Goal: Task Accomplishment & Management: Manage account settings

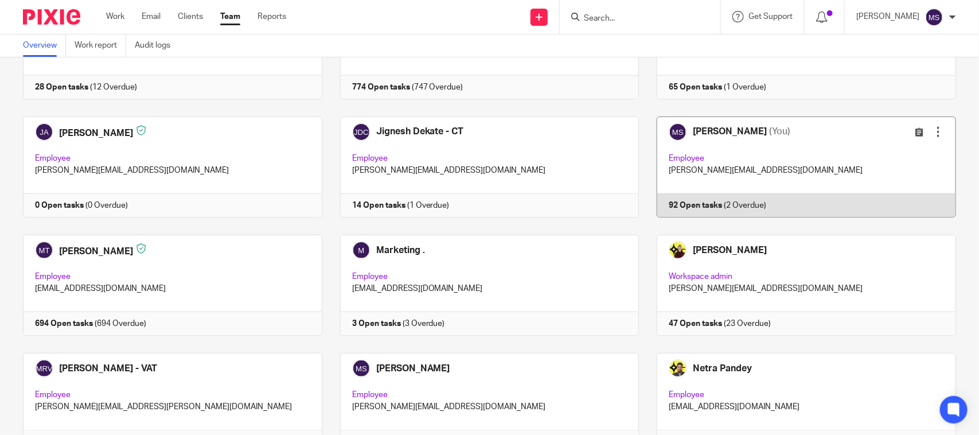
scroll to position [574, 0]
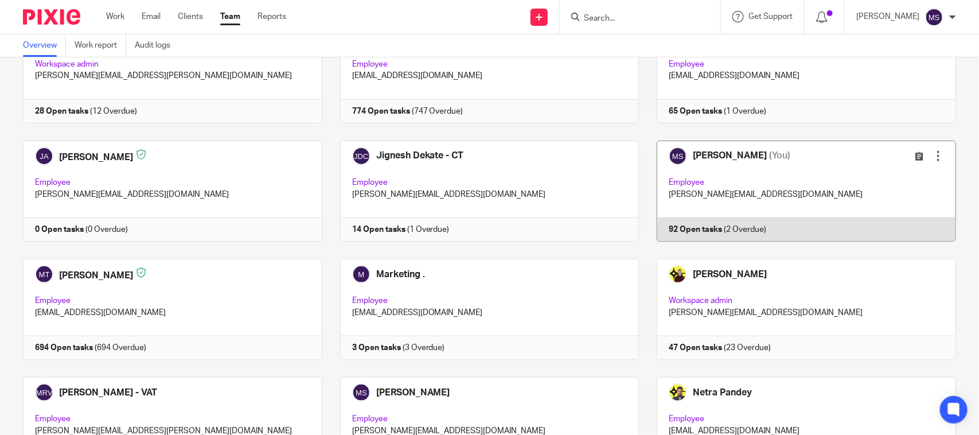
click at [735, 175] on link at bounding box center [797, 191] width 317 height 101
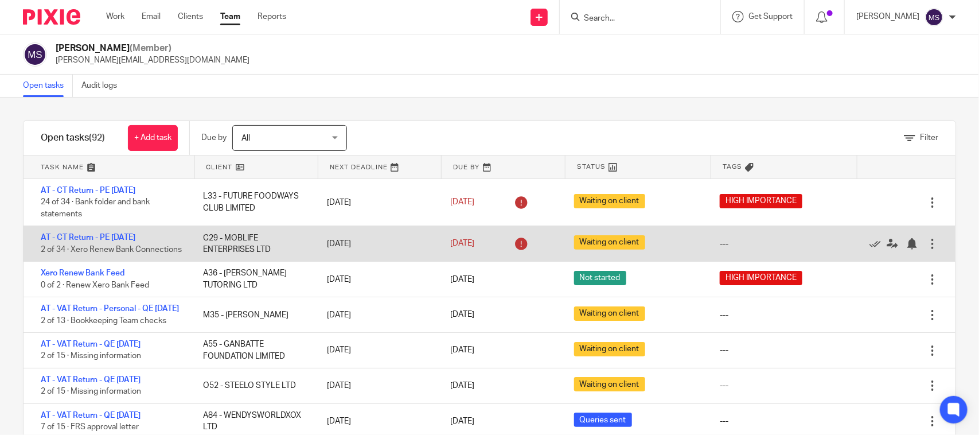
scroll to position [215, 0]
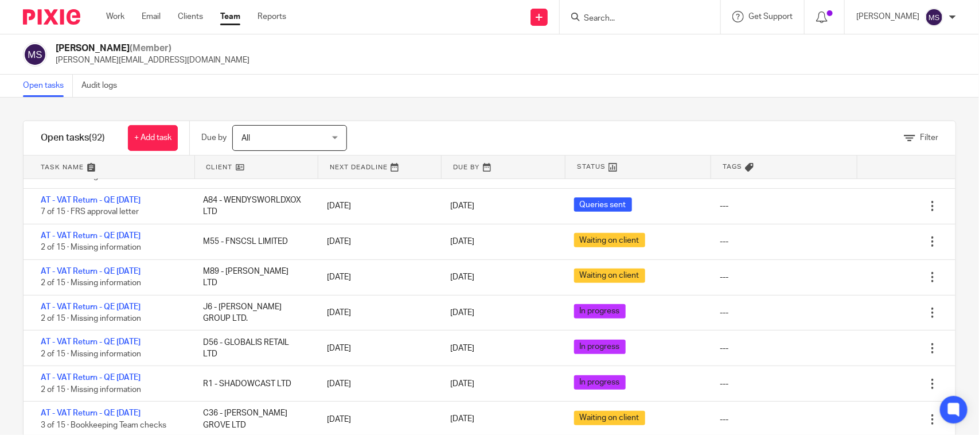
click at [554, 79] on div "Open tasks Audit logs" at bounding box center [489, 86] width 979 height 23
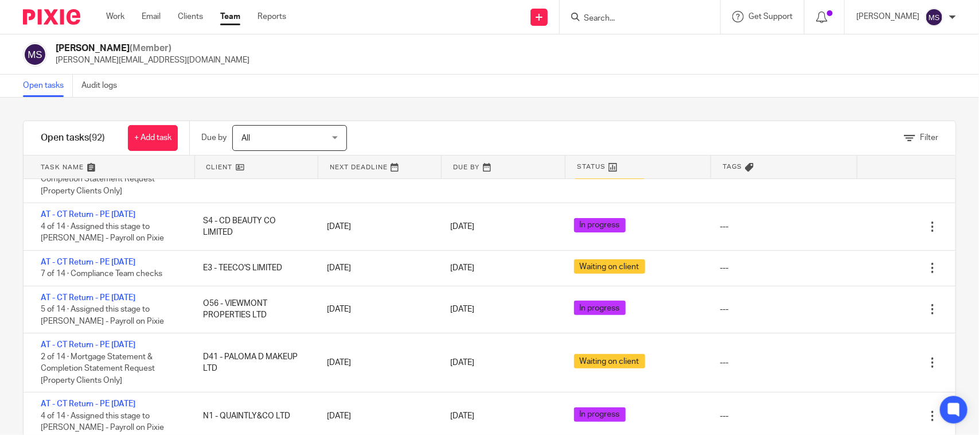
scroll to position [2223, 0]
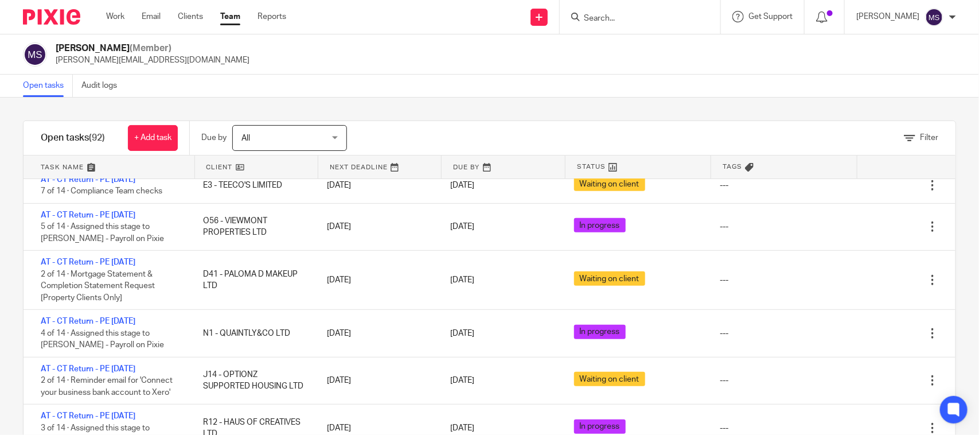
click at [89, 165] on link at bounding box center [110, 166] width 172 height 23
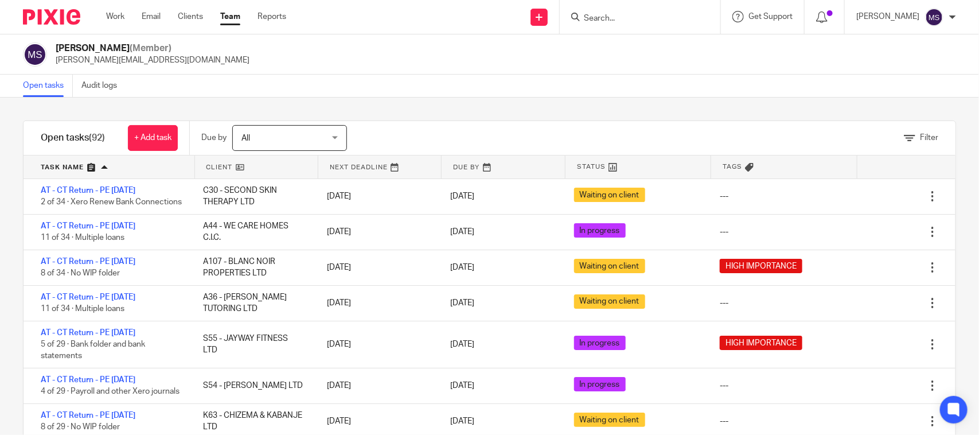
click at [102, 166] on link at bounding box center [110, 166] width 172 height 23
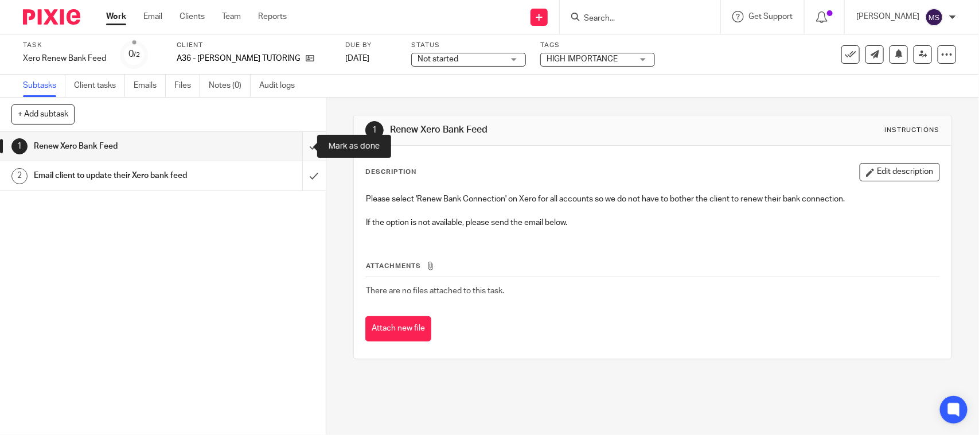
click at [293, 142] on input "submit" at bounding box center [163, 146] width 326 height 29
click at [474, 59] on div "Not started Not started" at bounding box center [468, 60] width 115 height 14
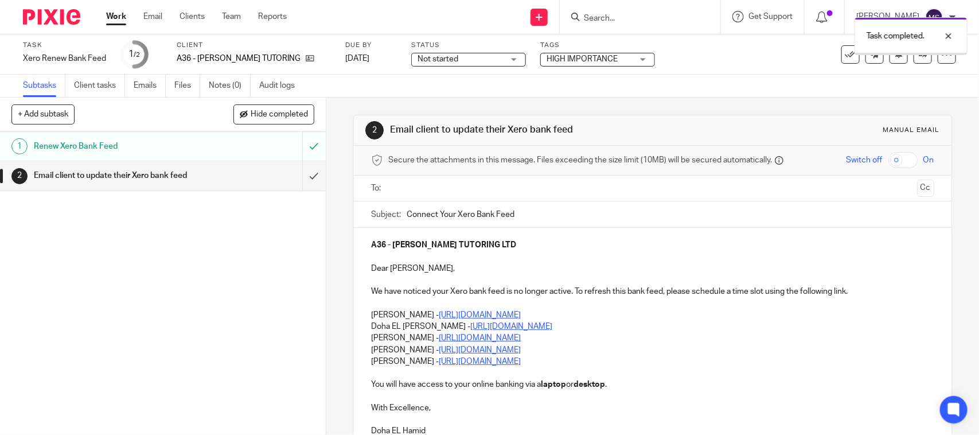
click at [446, 54] on span "Not started" at bounding box center [461, 59] width 86 height 12
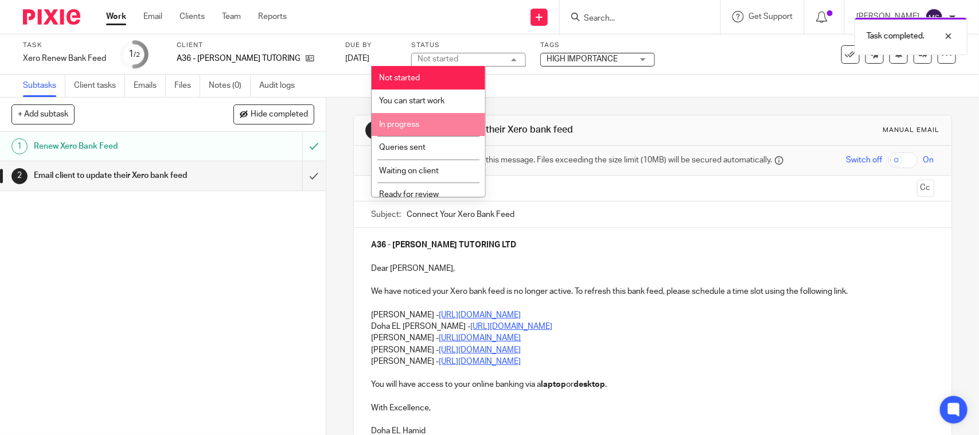
click at [410, 122] on span "In progress" at bounding box center [399, 124] width 40 height 8
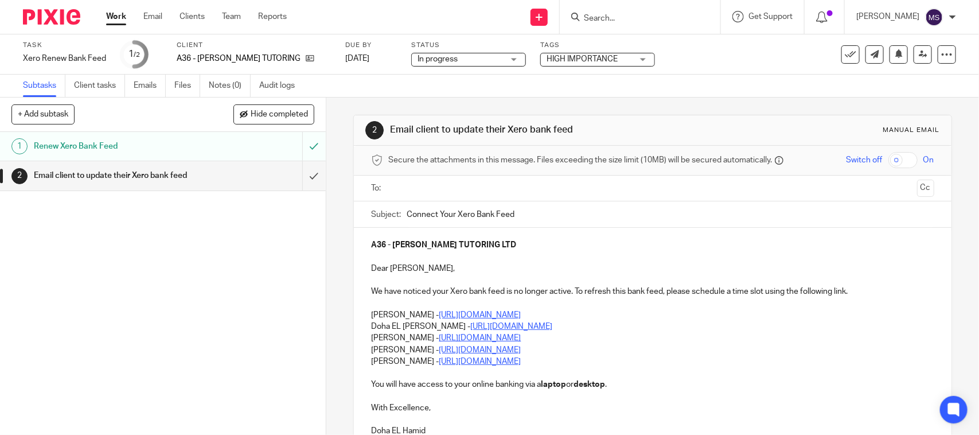
drag, startPoint x: 683, startPoint y: 103, endPoint x: 671, endPoint y: 110, distance: 13.9
click at [683, 103] on div "2 Email client to update their Xero bank feed Manual email Secure the attachmen…" at bounding box center [652, 323] width 598 height 451
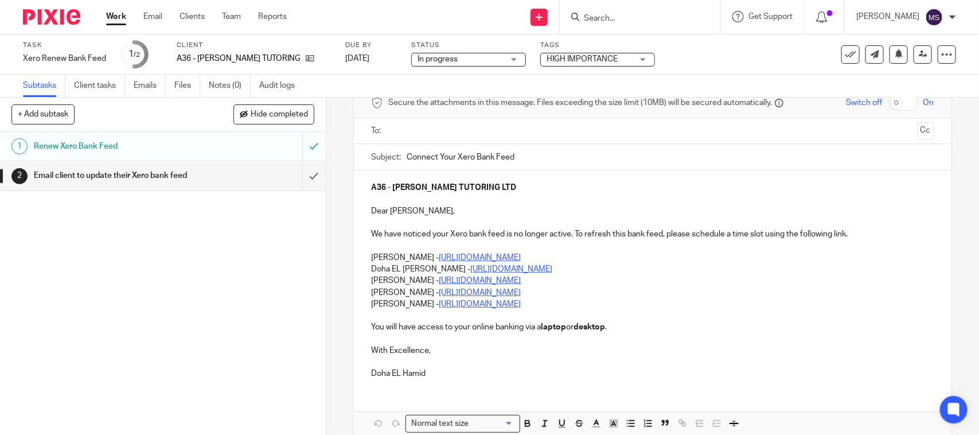
scroll to position [115, 0]
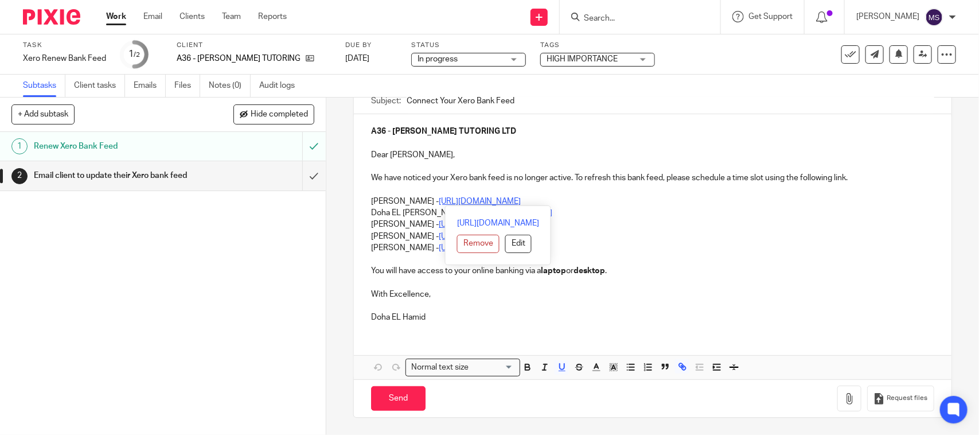
drag, startPoint x: 362, startPoint y: 199, endPoint x: 633, endPoint y: 195, distance: 270.8
click at [633, 195] on div "A36 - [PERSON_NAME] TUTORING LTD Dear [PERSON_NAME], We have noticed your Xero …" at bounding box center [652, 223] width 597 height 218
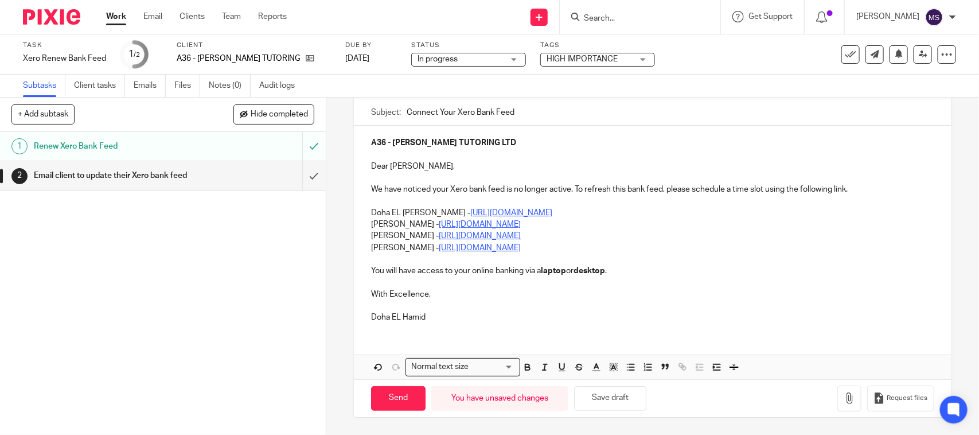
scroll to position [3, 0]
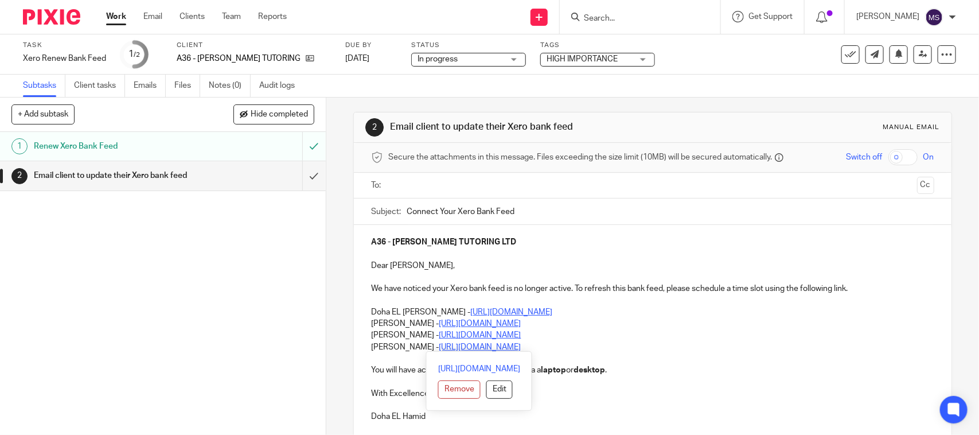
drag, startPoint x: 366, startPoint y: 320, endPoint x: 590, endPoint y: 351, distance: 225.9
click at [590, 351] on div "A36 - SAM TUTORING LTD Dear Samuel, We have noticed your Xero bank feed is no l…" at bounding box center [652, 328] width 597 height 206
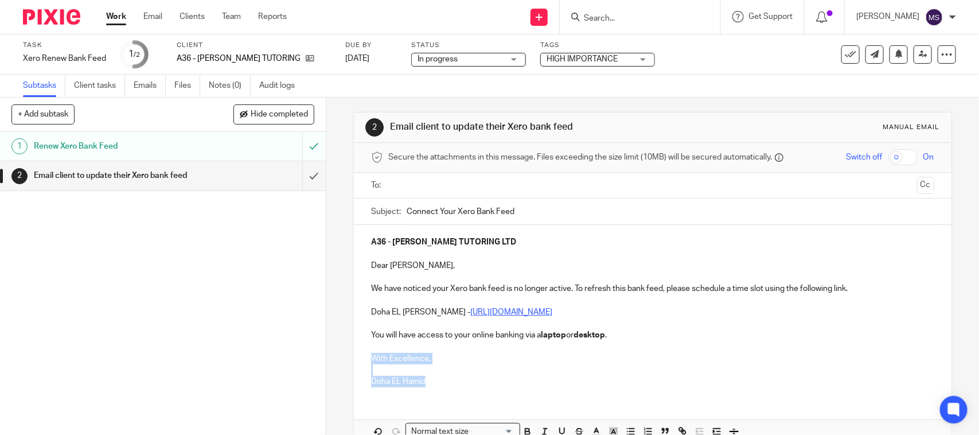
drag, startPoint x: 426, startPoint y: 380, endPoint x: 357, endPoint y: 359, distance: 72.0
click at [357, 359] on div "A36 - SAM TUTORING LTD Dear Samuel, We have noticed your Xero bank feed is no l…" at bounding box center [652, 310] width 597 height 171
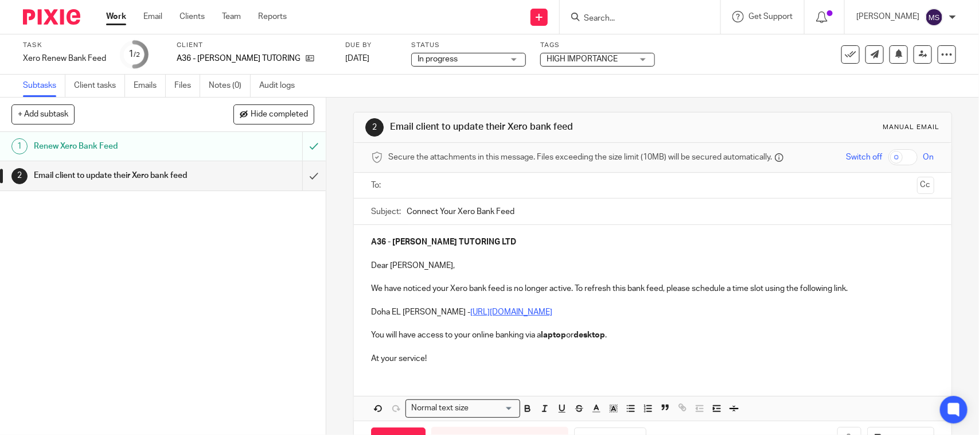
scroll to position [0, 0]
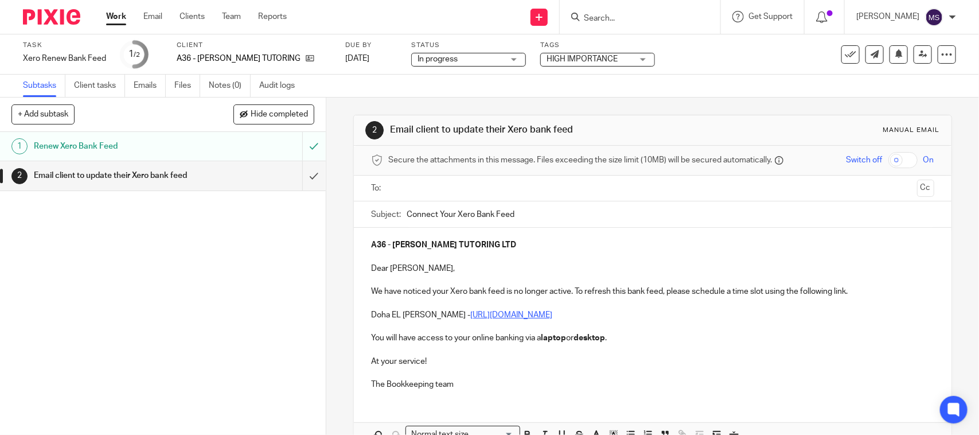
click at [429, 184] on input "text" at bounding box center [652, 188] width 520 height 13
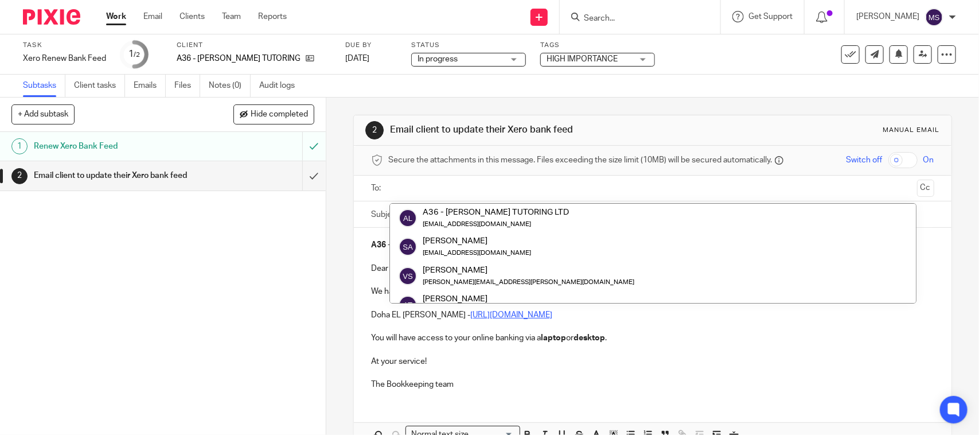
paste input "[EMAIL_ADDRESS][DOMAIN_NAME]"
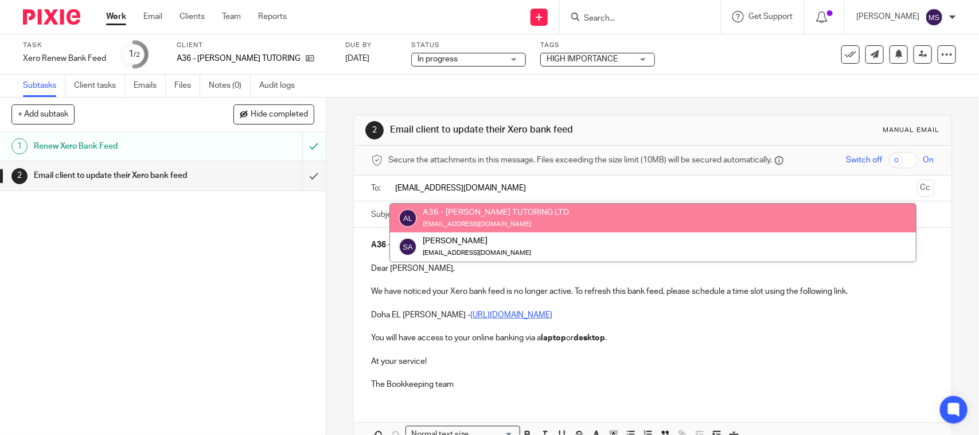
type input "[EMAIL_ADDRESS][DOMAIN_NAME]"
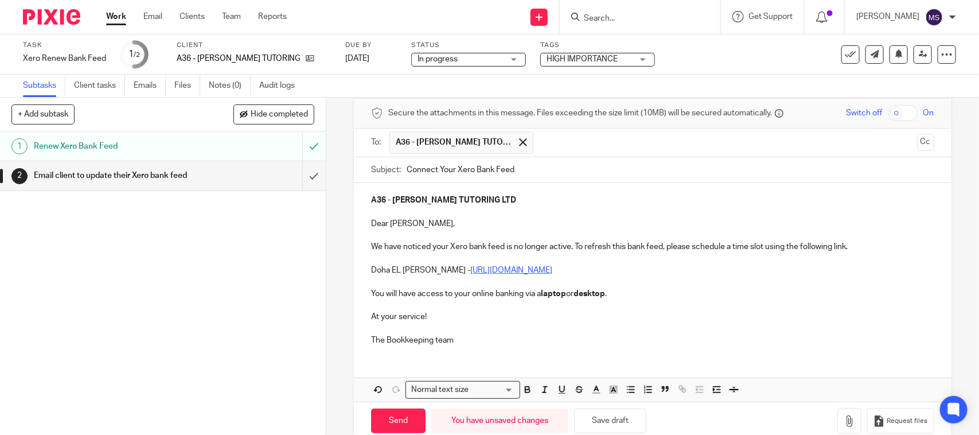
scroll to position [72, 0]
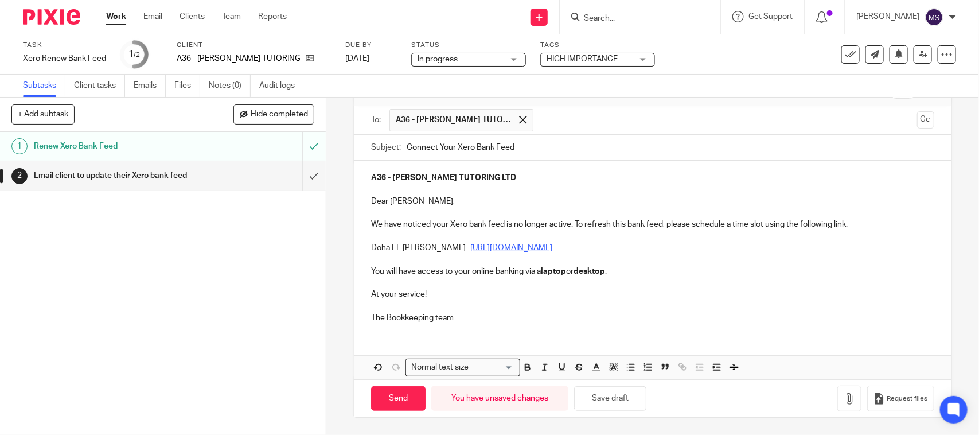
click at [436, 316] on p "At your service! The Bookkeeping team" at bounding box center [652, 306] width 563 height 35
click at [488, 314] on p "At your service! The Bookkeeping Team" at bounding box center [652, 306] width 563 height 35
click at [403, 398] on input "Send" at bounding box center [398, 398] width 54 height 25
type input "Sent"
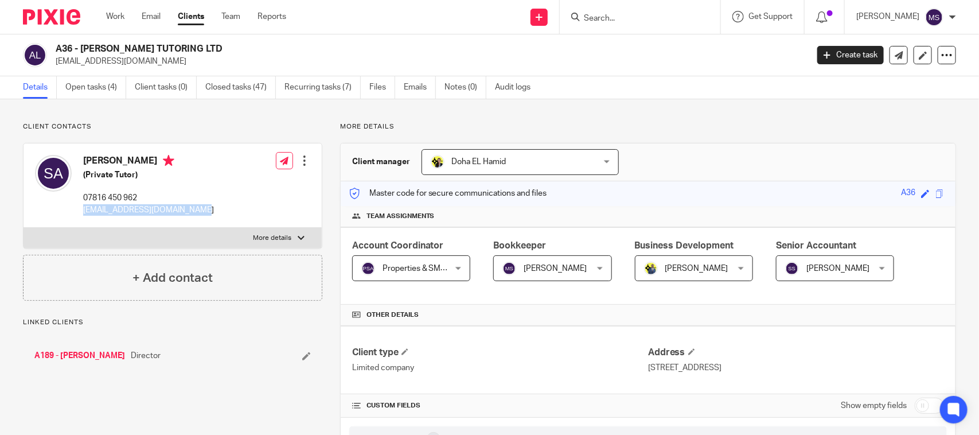
drag, startPoint x: 82, startPoint y: 208, endPoint x: 221, endPoint y: 211, distance: 139.4
click at [221, 211] on div "[PERSON_NAME] (Private Tutor) 07816 450 962 [EMAIL_ADDRESS][DOMAIN_NAME] Edit c…" at bounding box center [173, 185] width 298 height 84
copy p "[EMAIL_ADDRESS][DOMAIN_NAME]"
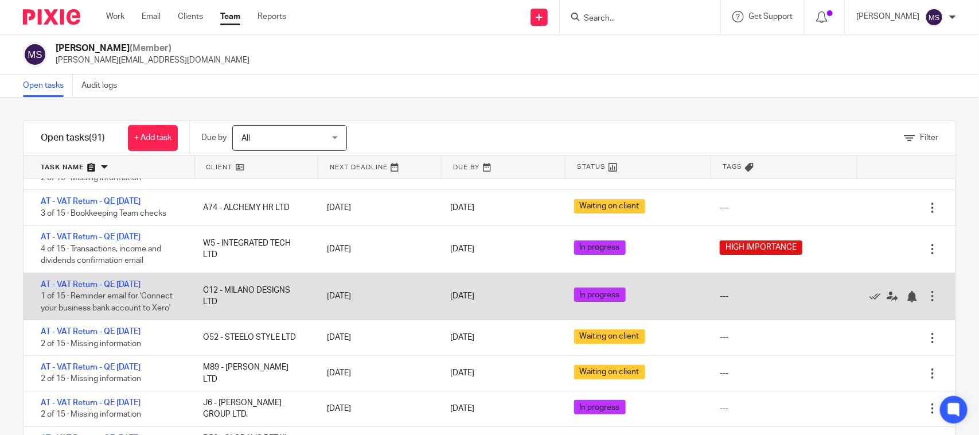
scroll to position [143, 0]
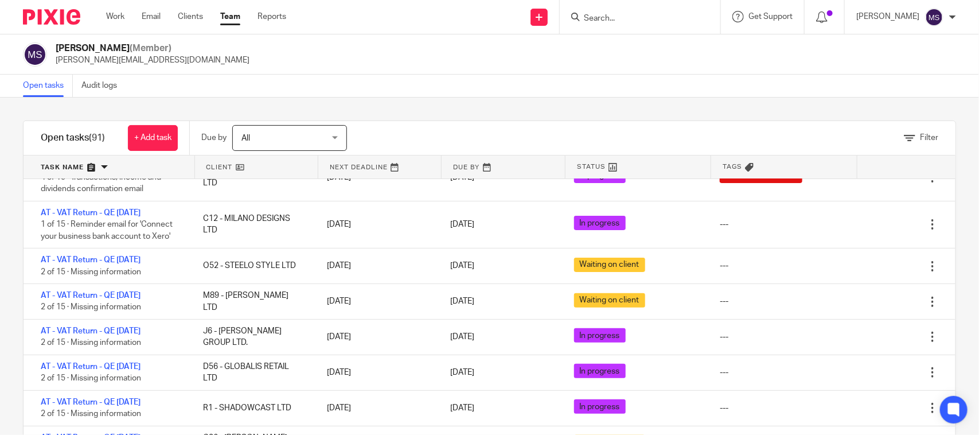
click at [452, 83] on div "Open tasks Audit logs" at bounding box center [489, 86] width 979 height 23
click at [473, 91] on div "Open tasks Audit logs" at bounding box center [489, 86] width 979 height 23
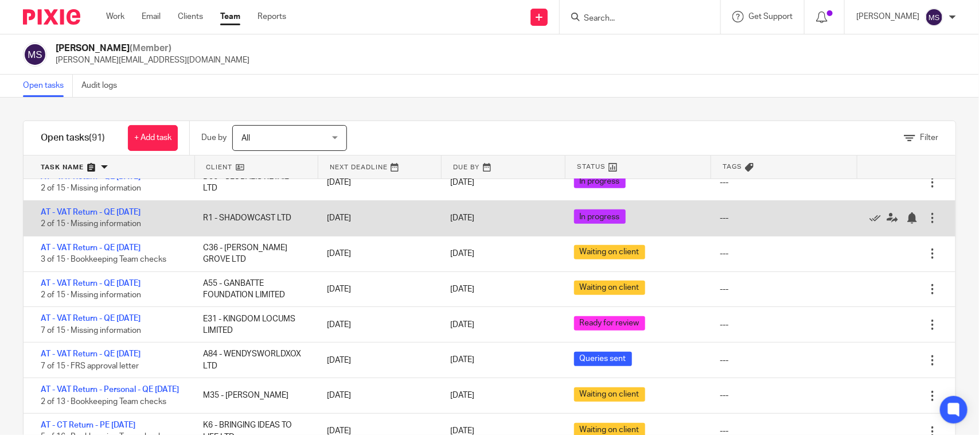
scroll to position [359, 0]
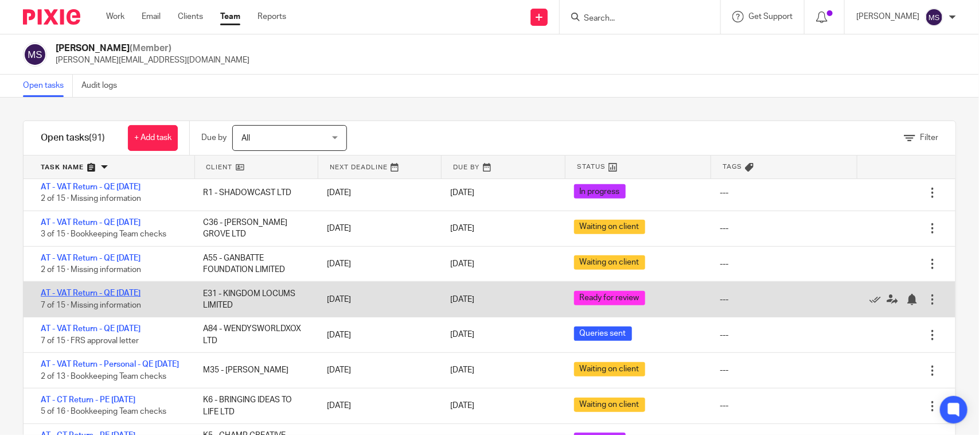
drag, startPoint x: 98, startPoint y: 293, endPoint x: 322, endPoint y: 122, distance: 281.2
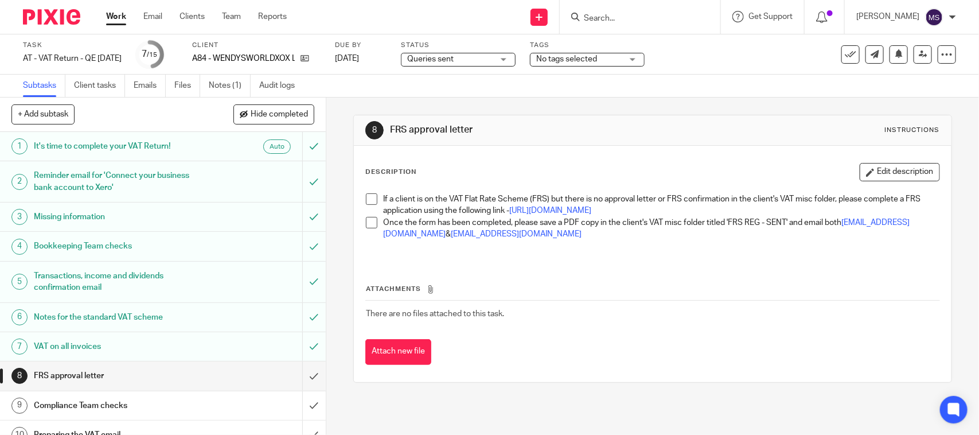
click at [489, 60] on span "Queries sent" at bounding box center [450, 59] width 86 height 12
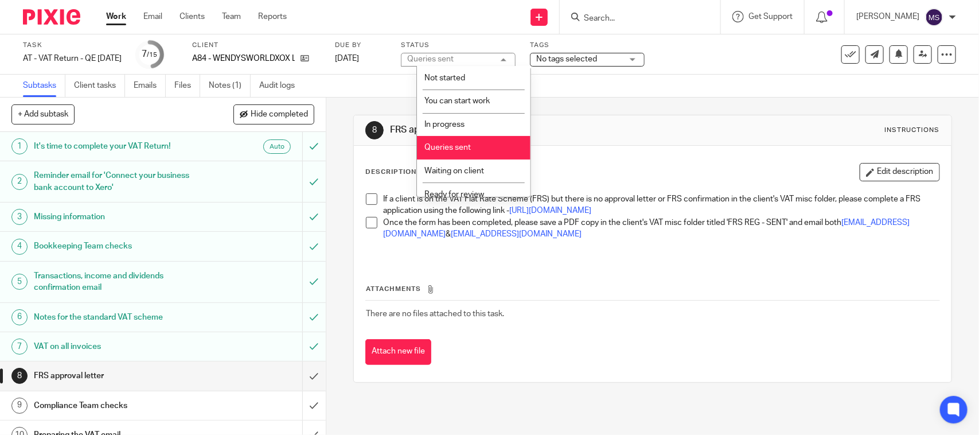
click at [458, 124] on span "In progress" at bounding box center [445, 124] width 40 height 8
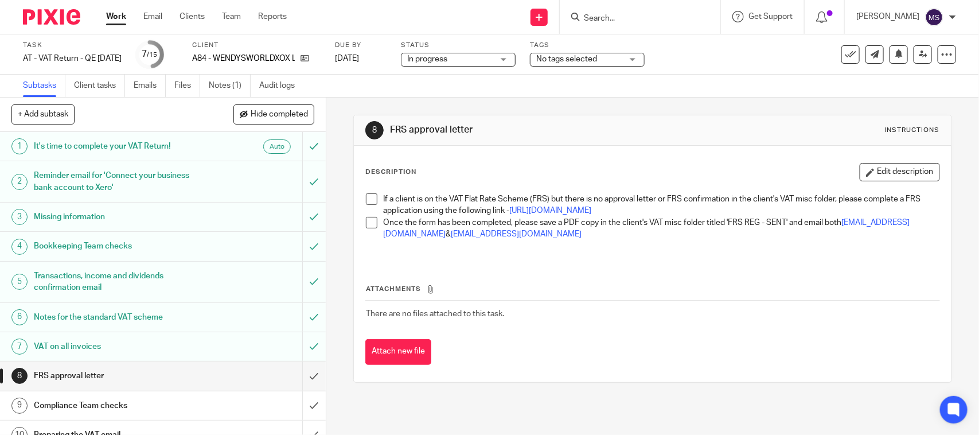
click at [609, 21] on input "Search" at bounding box center [634, 19] width 103 height 10
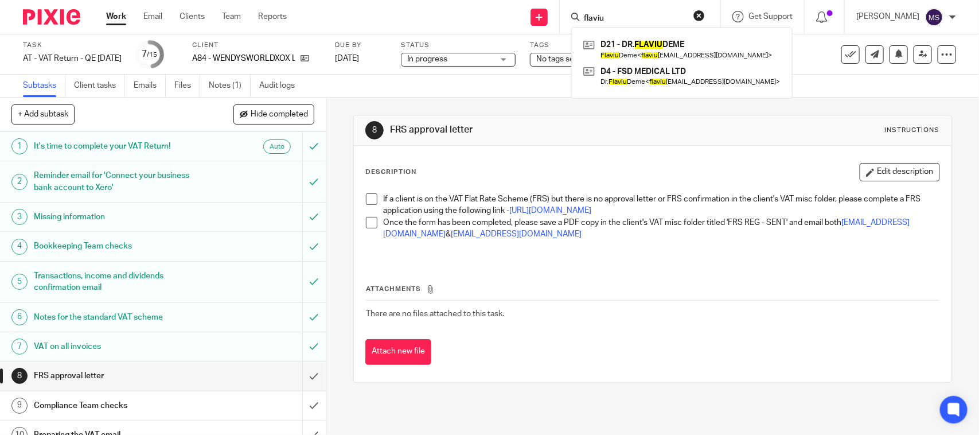
drag, startPoint x: 644, startPoint y: 16, endPoint x: 574, endPoint y: 15, distance: 69.4
click at [574, 15] on div "flaviu D21 - DR. FLAVIU DEME Flaviu Deme < flaviu _deme@yahoo.com > D4 - FSD ME…" at bounding box center [640, 17] width 161 height 34
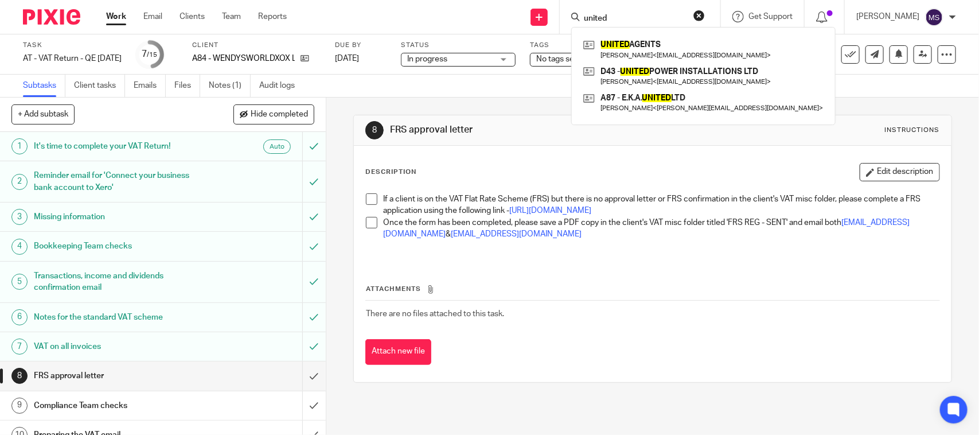
drag, startPoint x: 629, startPoint y: 13, endPoint x: 594, endPoint y: 17, distance: 35.2
click at [594, 17] on div "united" at bounding box center [638, 17] width 134 height 14
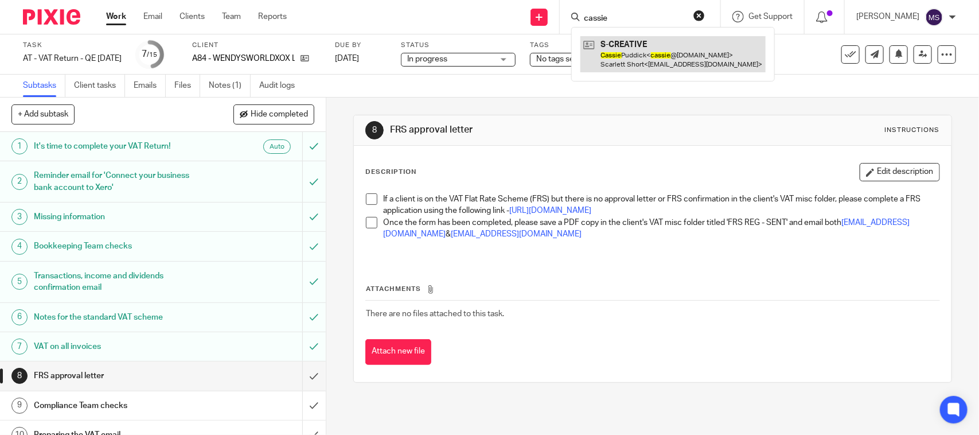
type input "cassie"
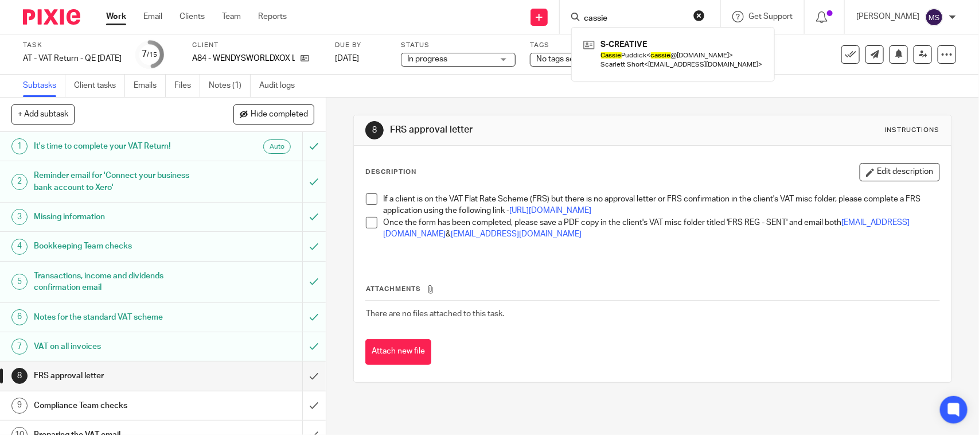
click at [560, 99] on div "8 FRS approval letter Instructions Description Edit description If a client is …" at bounding box center [652, 249] width 598 height 302
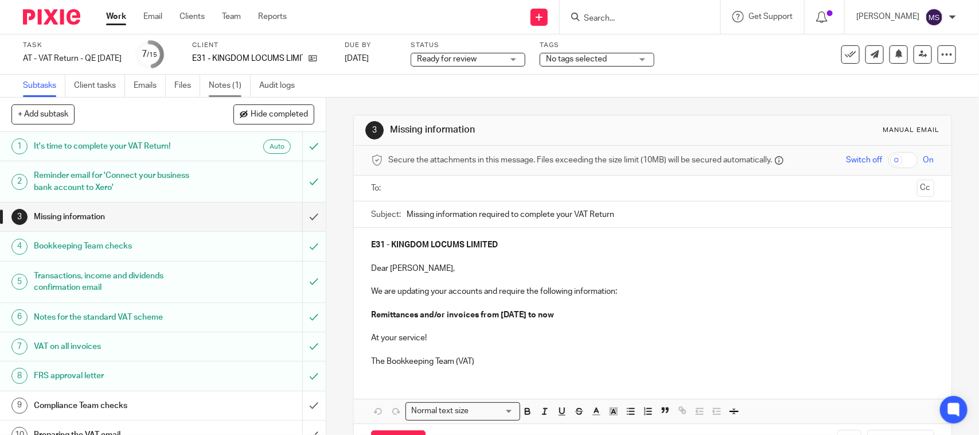
click at [211, 87] on link "Notes (1)" at bounding box center [230, 86] width 42 height 22
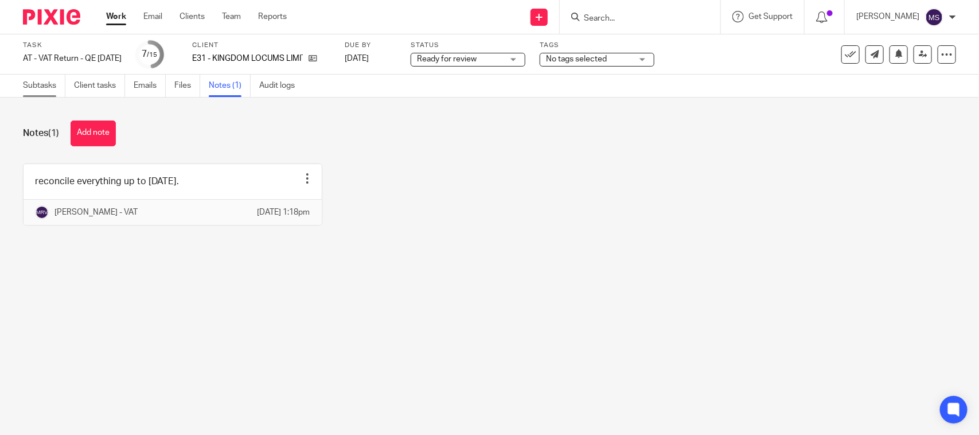
click at [33, 86] on link "Subtasks" at bounding box center [44, 86] width 42 height 22
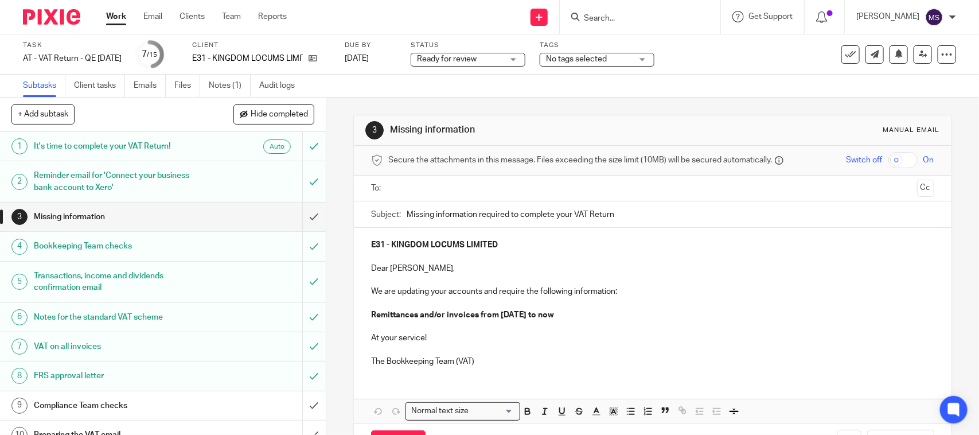
click at [403, 191] on input "text" at bounding box center [652, 188] width 520 height 13
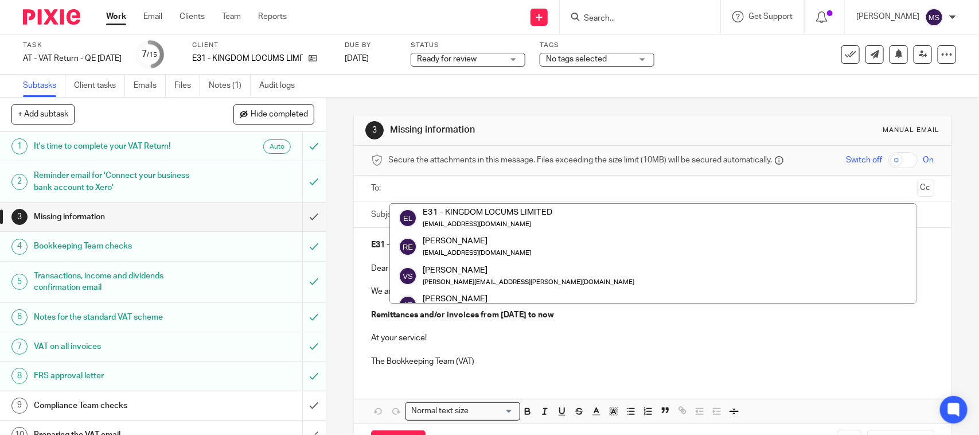
paste input "[EMAIL_ADDRESS][DOMAIN_NAME]"
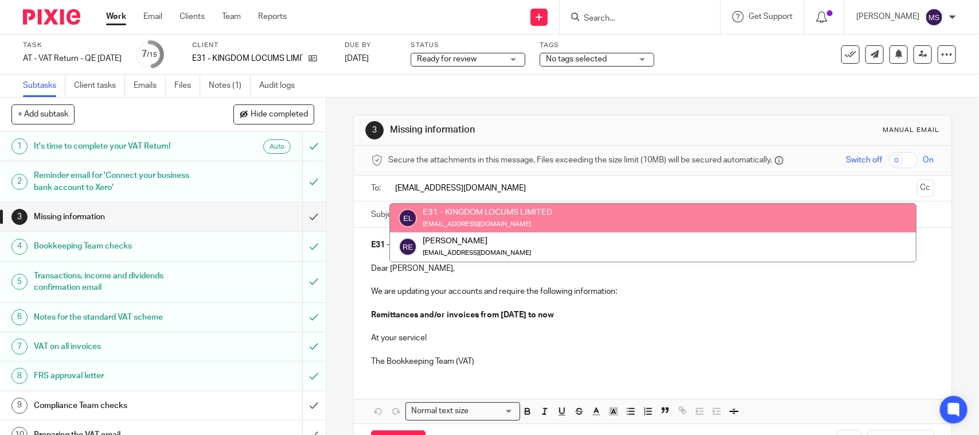
type input "[EMAIL_ADDRESS][DOMAIN_NAME]"
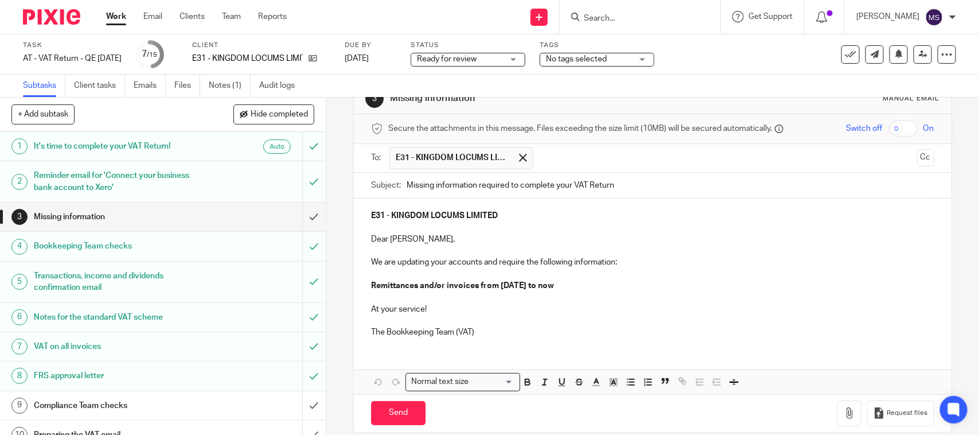
scroll to position [48, 0]
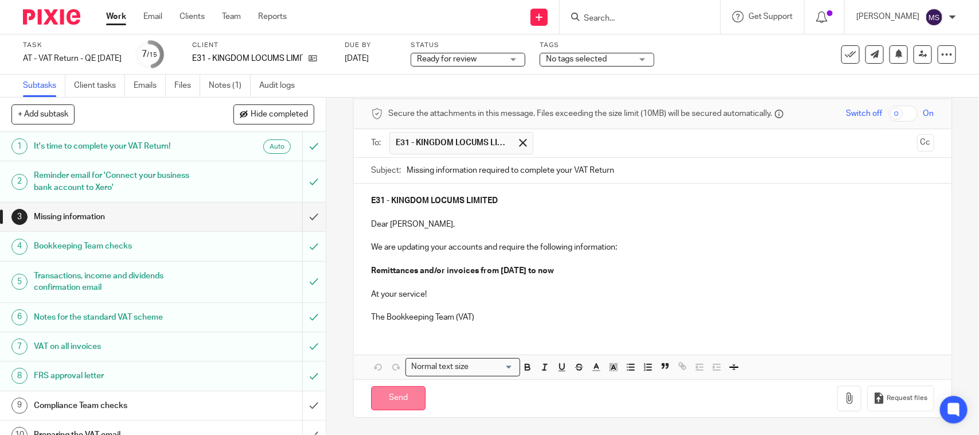
click at [390, 400] on input "Send" at bounding box center [398, 398] width 54 height 25
type input "Sent"
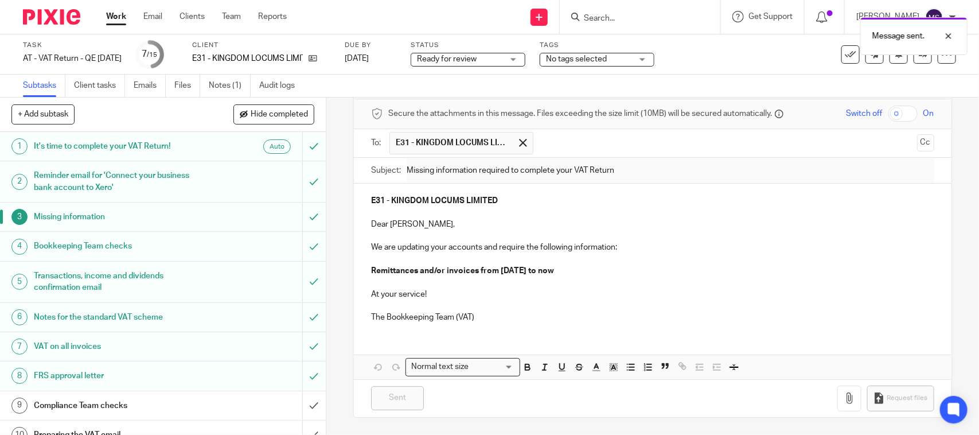
click at [522, 54] on div "Message sent." at bounding box center [729, 33] width 478 height 44
click at [523, 61] on div "Ready for review Ready for review" at bounding box center [468, 60] width 115 height 14
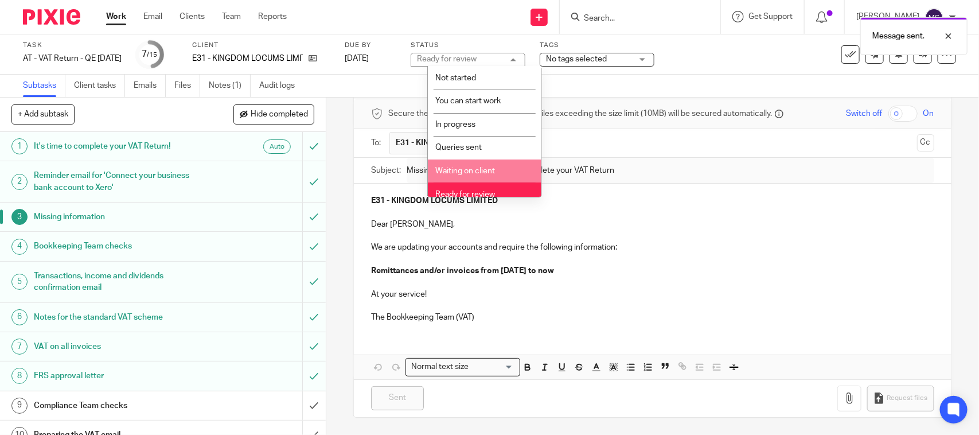
click at [497, 169] on li "Waiting on client" at bounding box center [485, 171] width 114 height 24
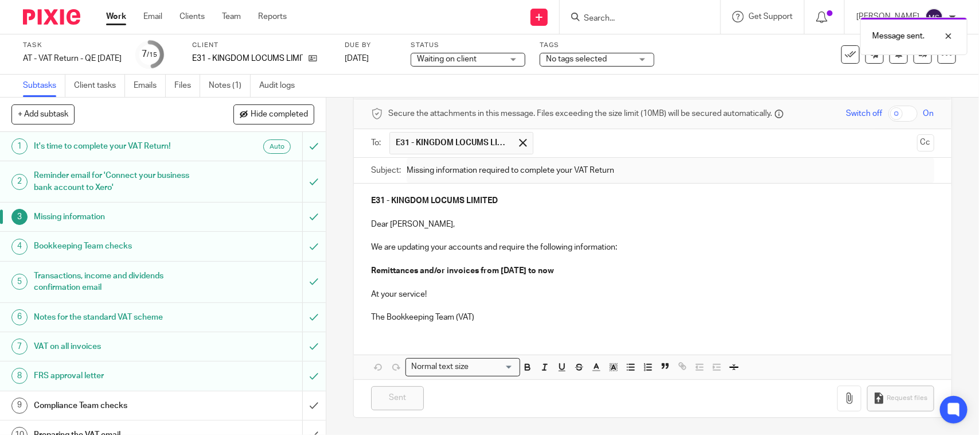
click at [485, 82] on div "Subtasks Client tasks Emails Files Notes (1) Audit logs" at bounding box center [489, 86] width 979 height 23
click at [245, 88] on link "Notes (1)" at bounding box center [230, 86] width 42 height 22
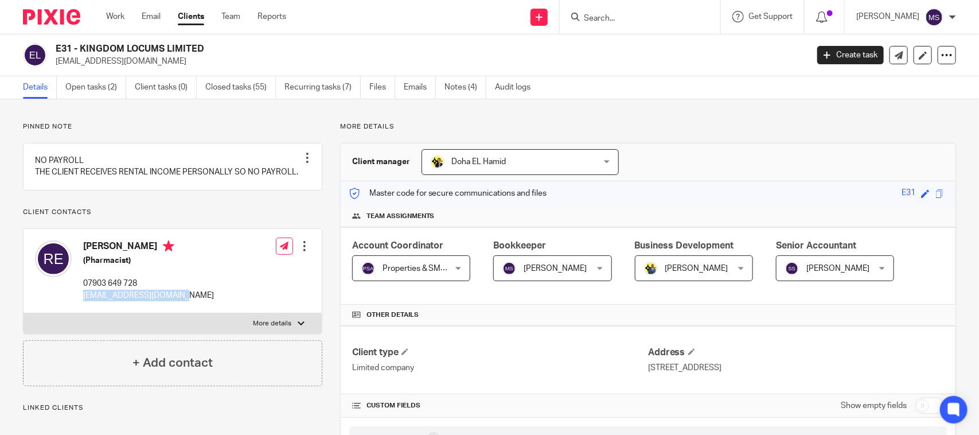
drag, startPoint x: 80, startPoint y: 317, endPoint x: 230, endPoint y: 319, distance: 149.7
click at [230, 313] on div "[PERSON_NAME] (Pharmacist) 07903 649 728 [EMAIL_ADDRESS][DOMAIN_NAME] Edit cont…" at bounding box center [173, 271] width 298 height 84
copy p "[EMAIL_ADDRESS][DOMAIN_NAME]"
click at [473, 82] on link "Notes (4)" at bounding box center [466, 87] width 42 height 22
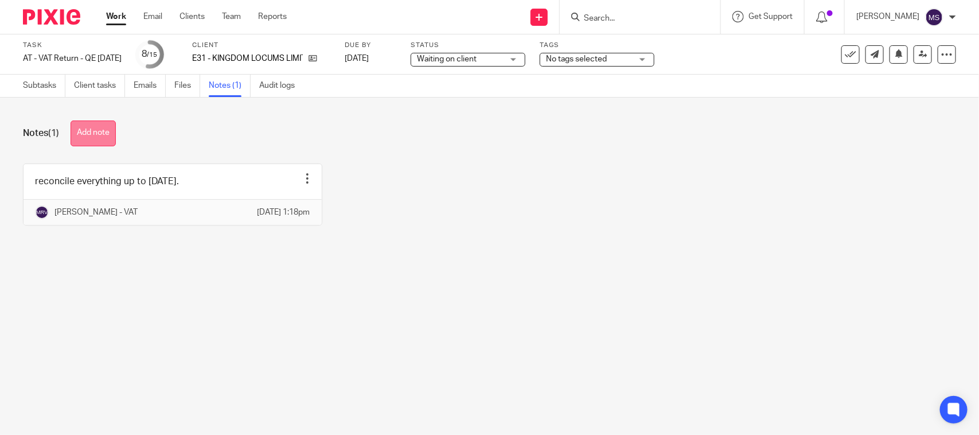
click at [86, 134] on button "Add note" at bounding box center [93, 133] width 45 height 26
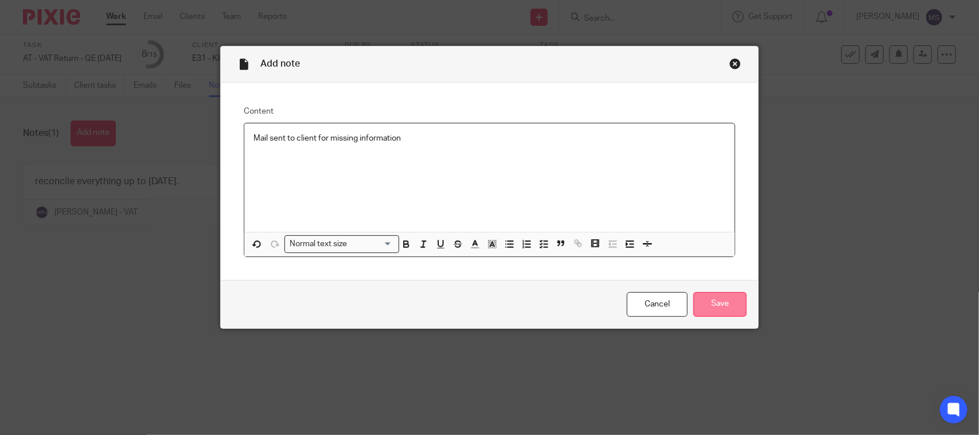
click at [720, 302] on input "Save" at bounding box center [720, 304] width 53 height 25
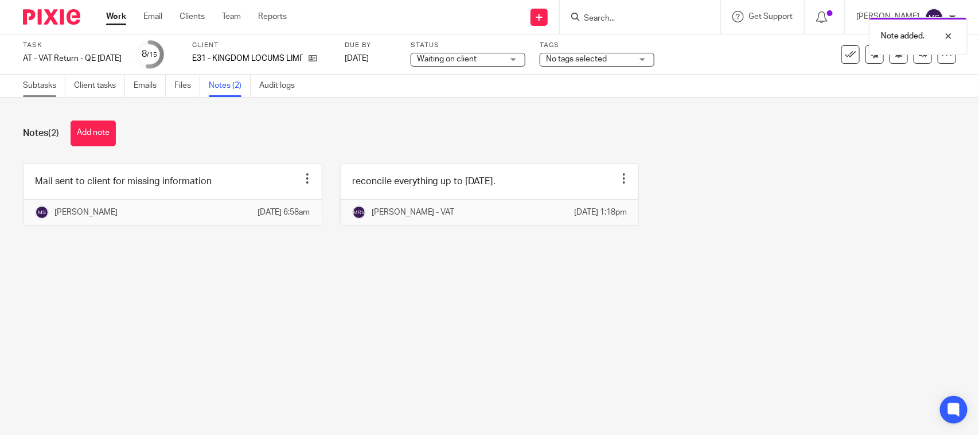
click at [49, 92] on link "Subtasks" at bounding box center [44, 86] width 42 height 22
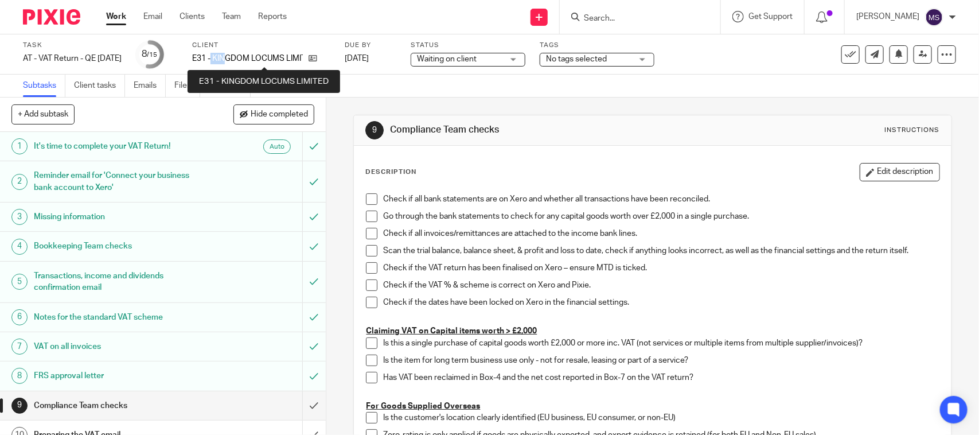
drag, startPoint x: 227, startPoint y: 55, endPoint x: 244, endPoint y: 60, distance: 18.5
click at [244, 60] on p "E31 - KINGDOM LOCUMS LIMITED" at bounding box center [247, 58] width 111 height 11
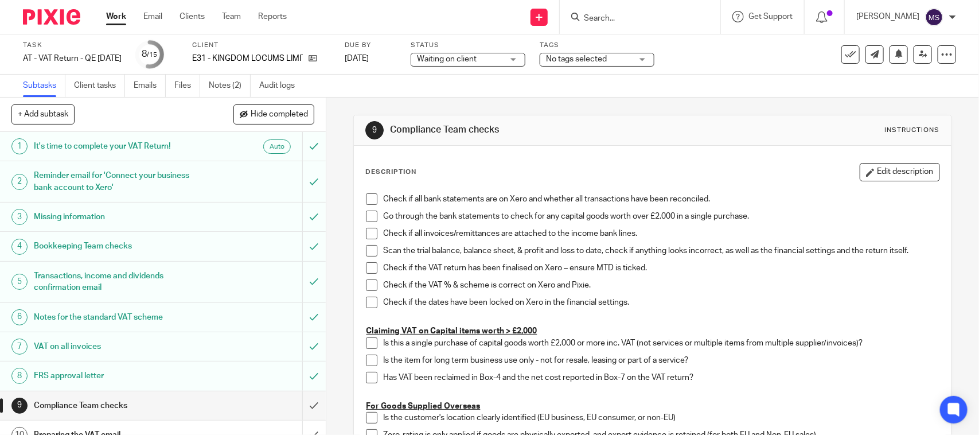
click at [342, 15] on div "Send new email Create task Add client Request signature Get Support Contact Sup…" at bounding box center [641, 17] width 675 height 34
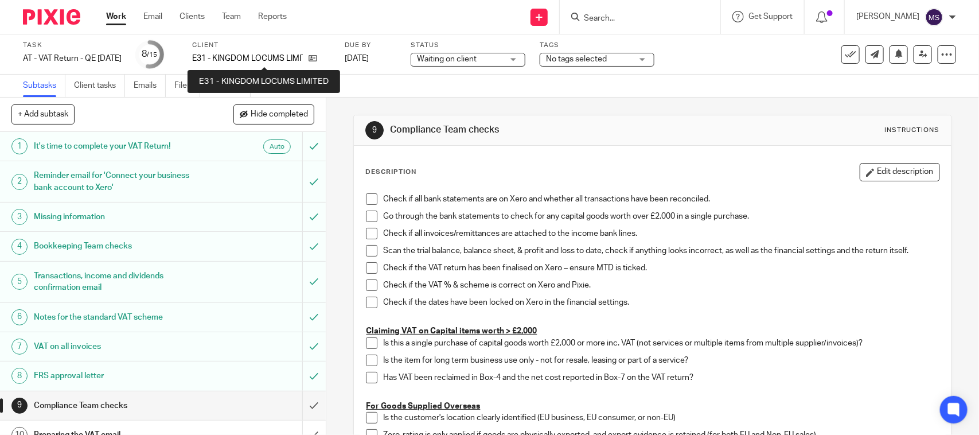
click at [230, 56] on p "E31 - KINGDOM LOCUMS LIMITED" at bounding box center [247, 58] width 111 height 11
click at [297, 54] on p "E31 - KINGDOM LOCUMS LIMITED" at bounding box center [247, 58] width 111 height 11
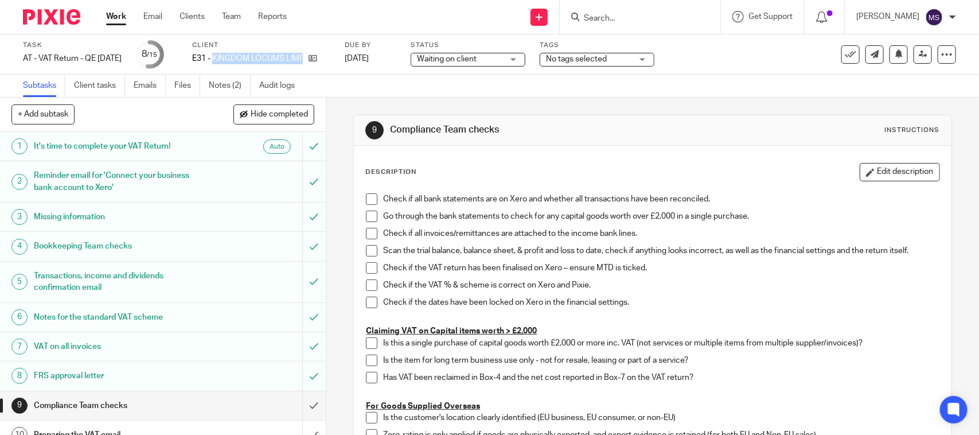
click at [303, 59] on p "E31 - KINGDOM LOCUMS LIMITED" at bounding box center [247, 58] width 111 height 11
copy p "KINGDOM LOCUMS LIMITED"
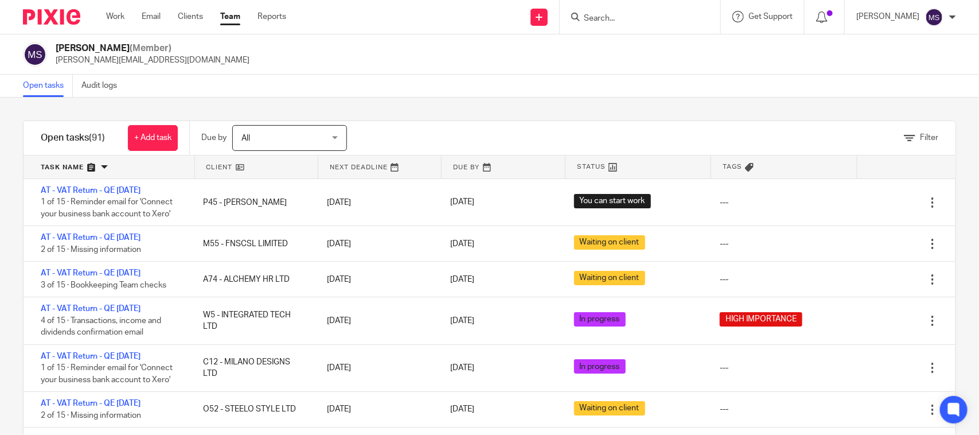
click at [434, 100] on div "Filter tasks Only show tasks matching all of these conditions 1 Client name Is …" at bounding box center [489, 266] width 979 height 337
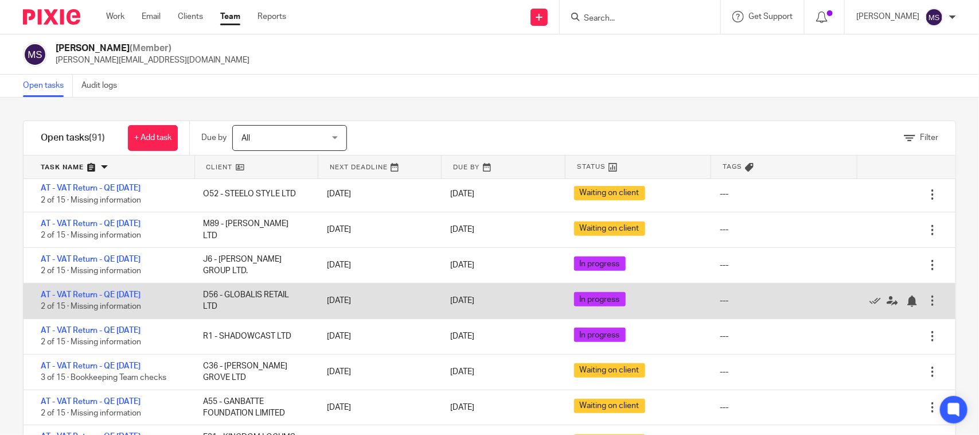
scroll to position [287, 0]
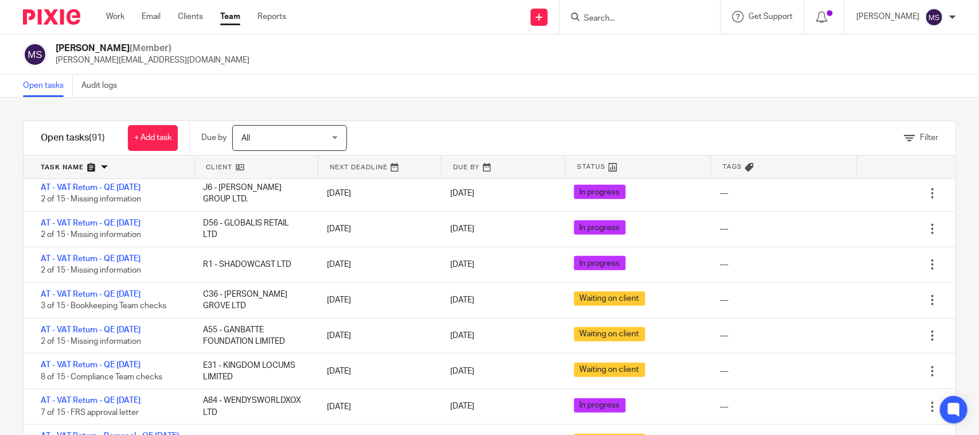
click at [442, 98] on div "Filter tasks Only show tasks matching all of these conditions 1 Client name Is …" at bounding box center [489, 266] width 979 height 337
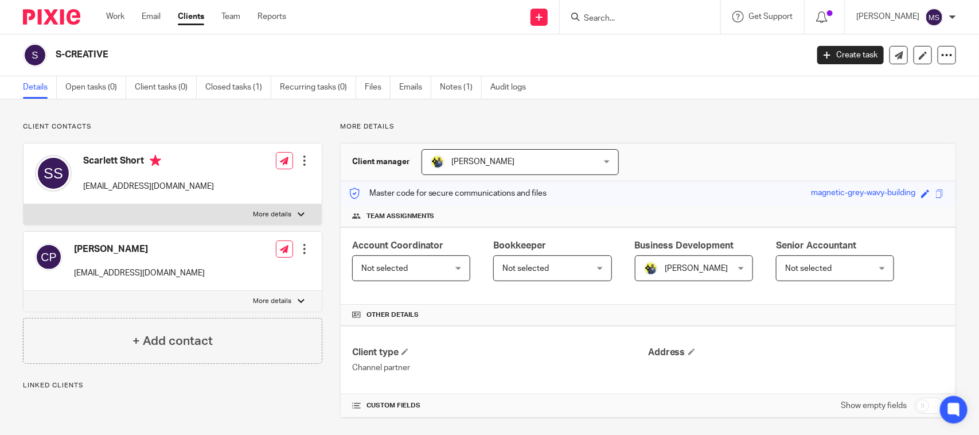
click at [592, 268] on div "Not selected Not selected" at bounding box center [552, 268] width 118 height 26
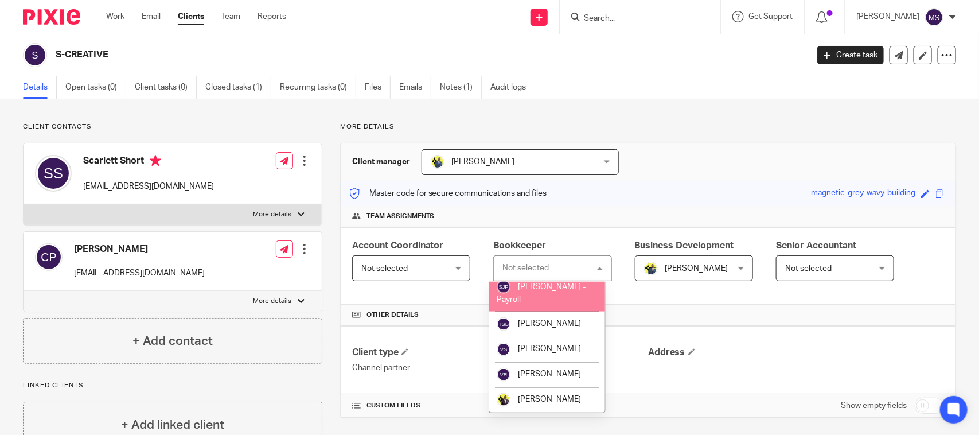
scroll to position [844, 0]
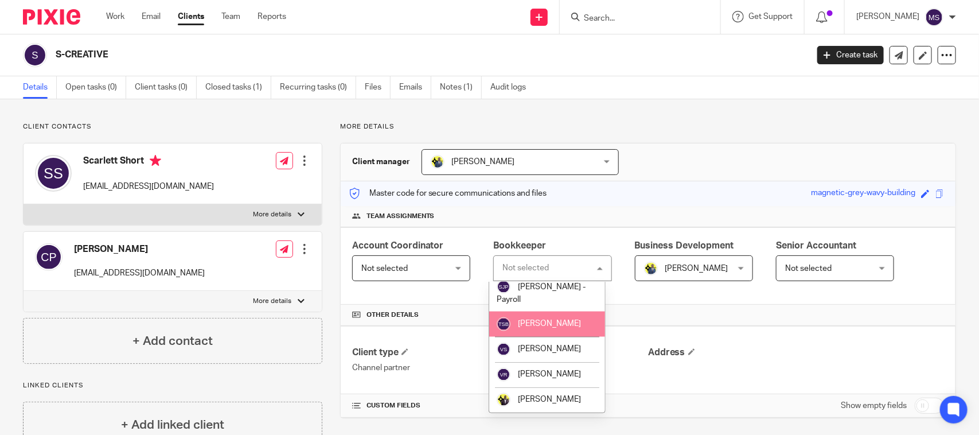
click at [675, 145] on div "Client manager Dennis Roehr Dennis Roehr Abhay Jayswal Akhil Siby - Billings An…" at bounding box center [648, 162] width 615 height 38
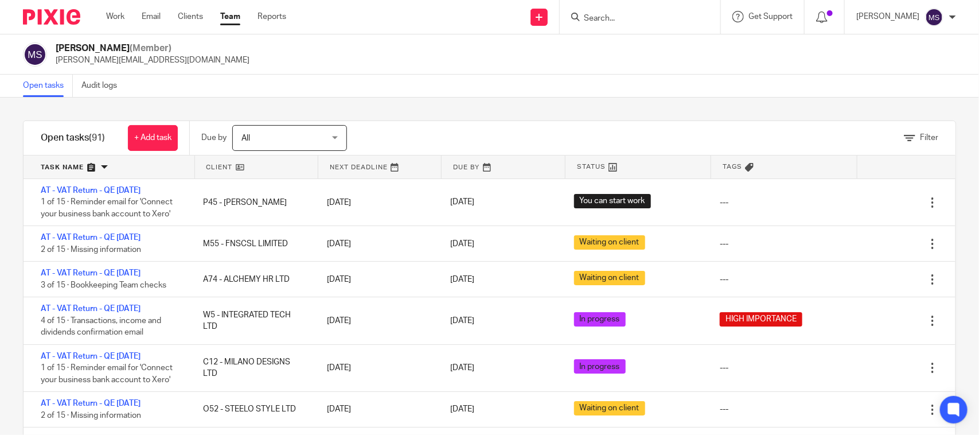
click at [464, 87] on div "Open tasks Audit logs" at bounding box center [489, 86] width 979 height 23
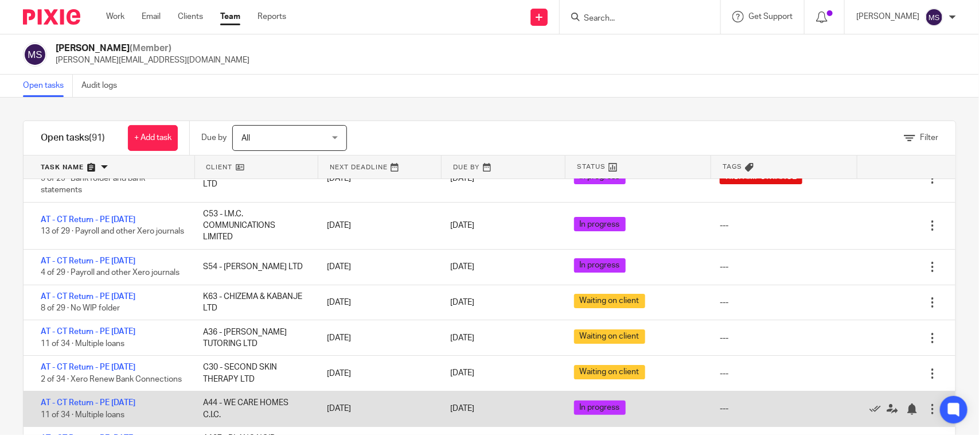
scroll to position [3679, 0]
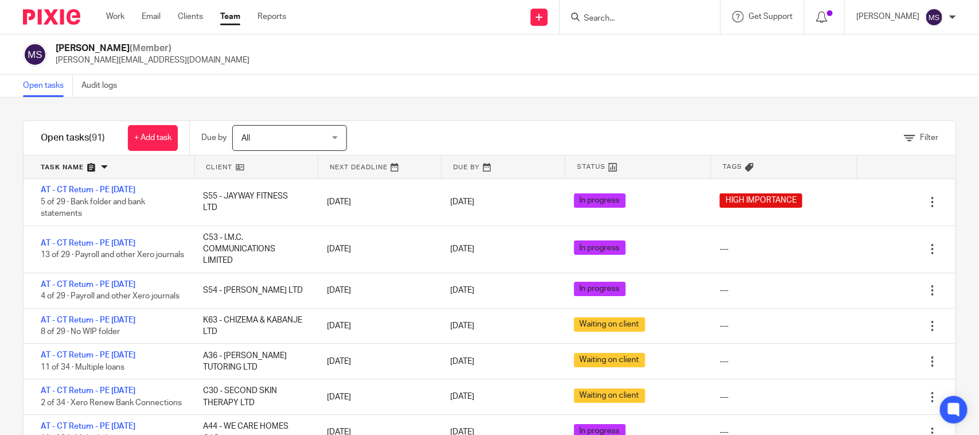
click at [474, 168] on link at bounding box center [503, 166] width 123 height 23
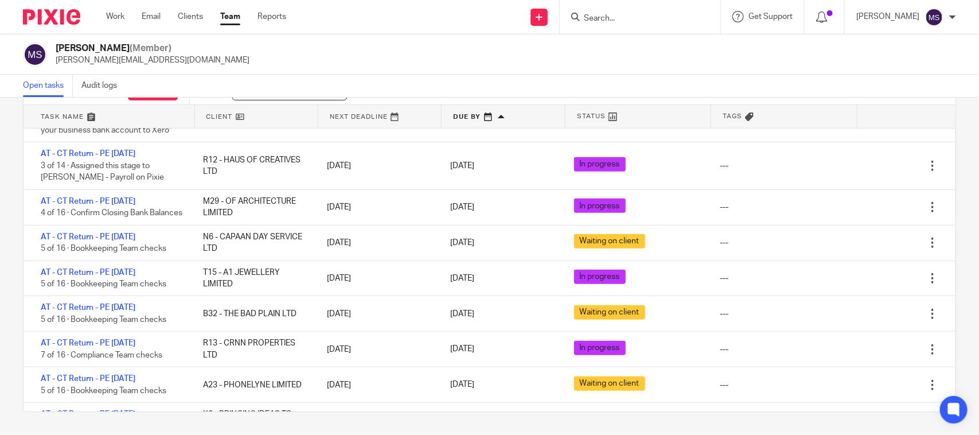
scroll to position [2388, 0]
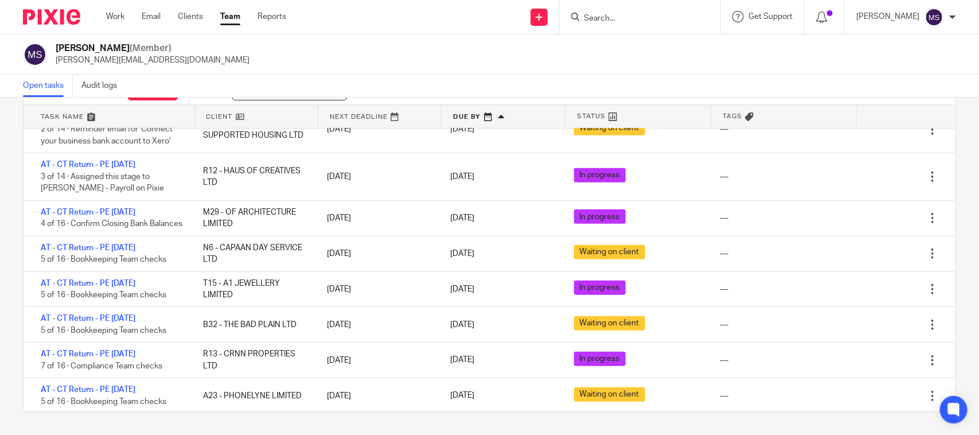
click at [536, 58] on div "Manasvi Shah (Member) manasvi@confiancebizsol.in" at bounding box center [489, 54] width 933 height 24
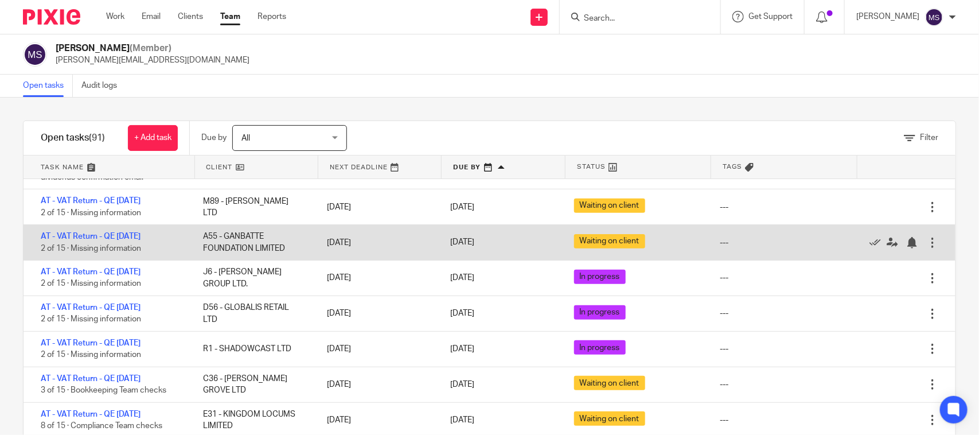
scroll to position [287, 0]
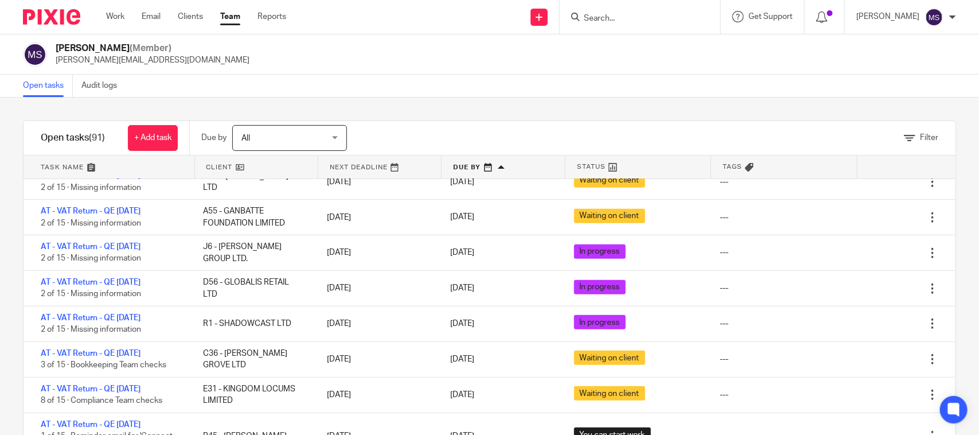
click at [583, 99] on div "Filter tasks Only show tasks matching all of these conditions 1 Client name Is …" at bounding box center [489, 266] width 979 height 337
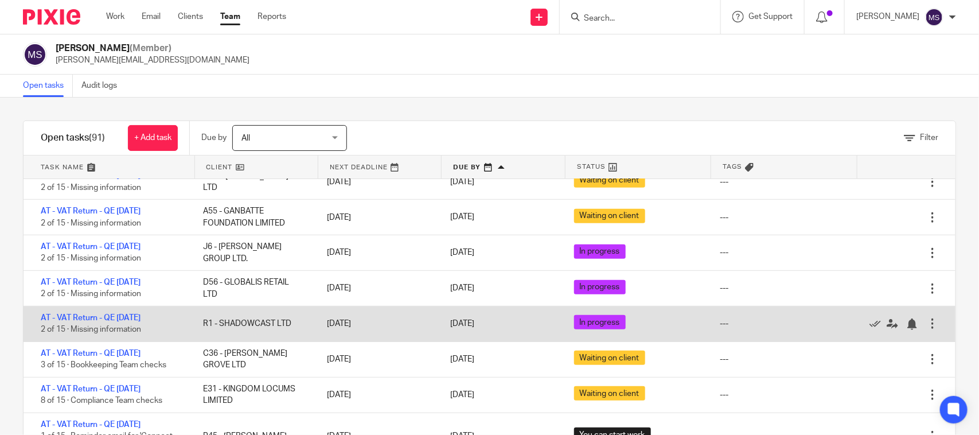
scroll to position [359, 0]
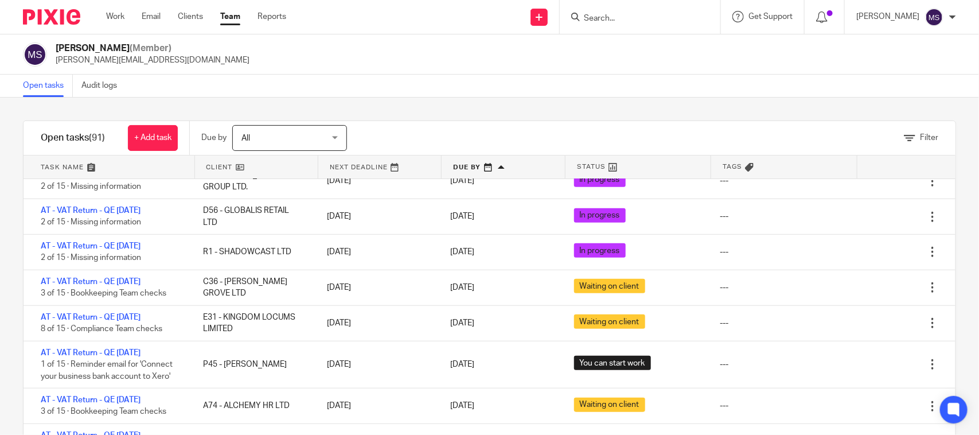
click at [439, 95] on div "Open tasks Audit logs" at bounding box center [489, 86] width 979 height 23
click at [491, 89] on div "Open tasks Audit logs" at bounding box center [489, 86] width 979 height 23
click at [437, 84] on div "Open tasks Audit logs" at bounding box center [489, 86] width 979 height 23
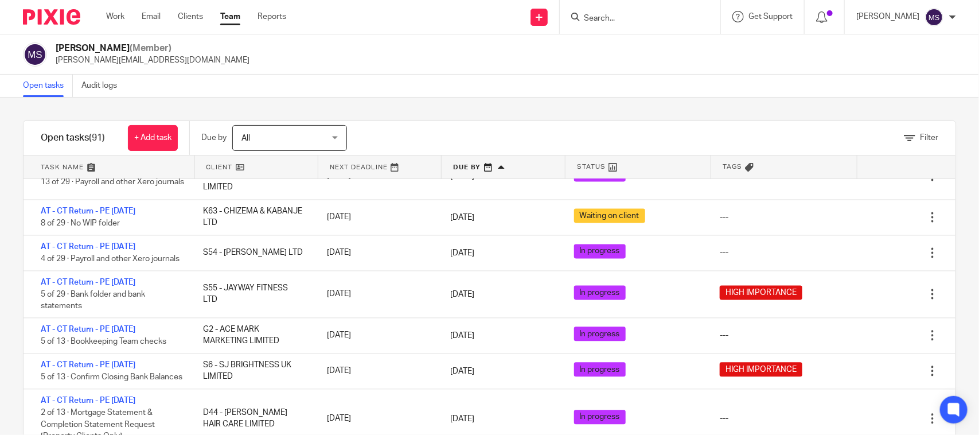
scroll to position [1081, 0]
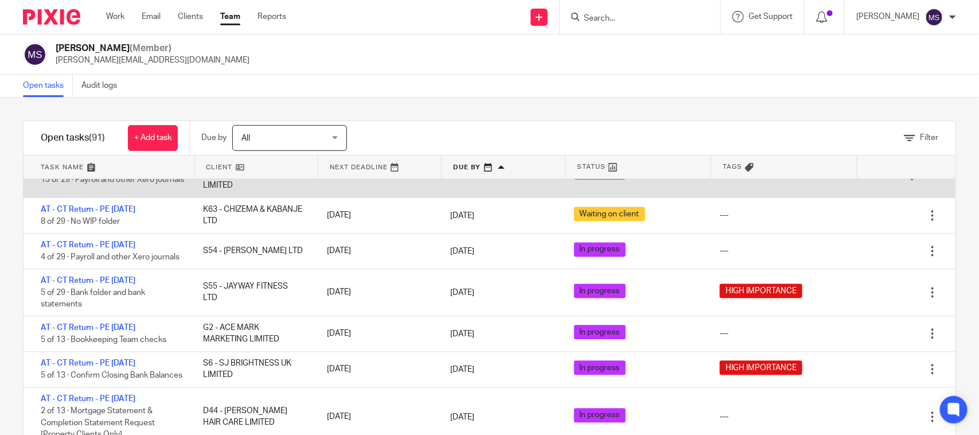
drag, startPoint x: 457, startPoint y: 52, endPoint x: 351, endPoint y: 221, distance: 199.8
click at [457, 52] on div "Manasvi Shah (Member) manasvi@confiancebizsol.in" at bounding box center [489, 54] width 933 height 24
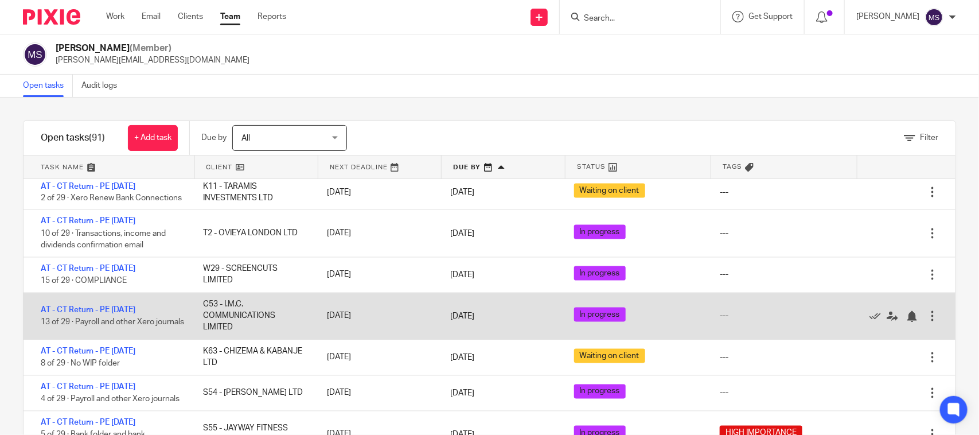
scroll to position [938, 0]
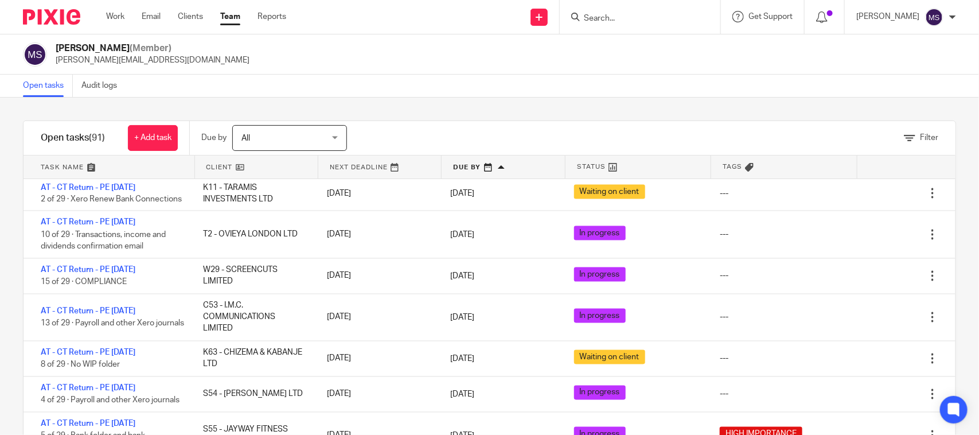
drag, startPoint x: 221, startPoint y: 311, endPoint x: 554, endPoint y: 62, distance: 415.4
click at [554, 62] on main "Manasvi Shah (Member) manasvi@confiancebizsol.in Open tasks Audit logs Filter t…" at bounding box center [489, 217] width 979 height 435
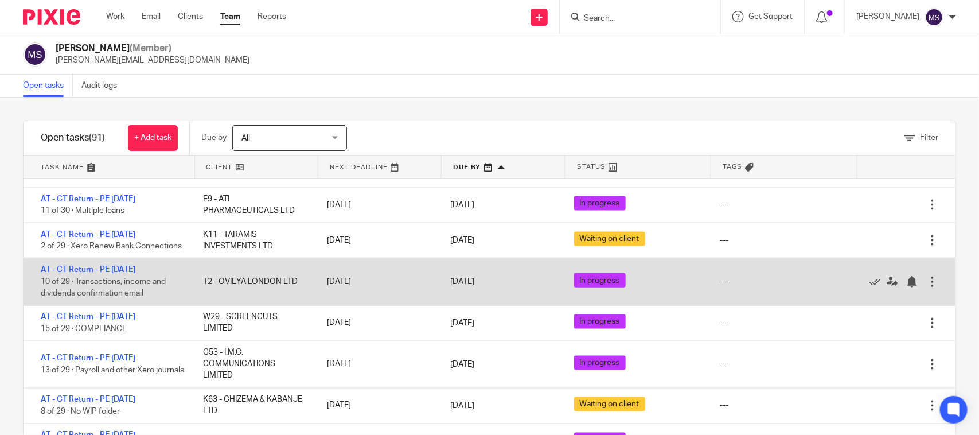
scroll to position [866, 0]
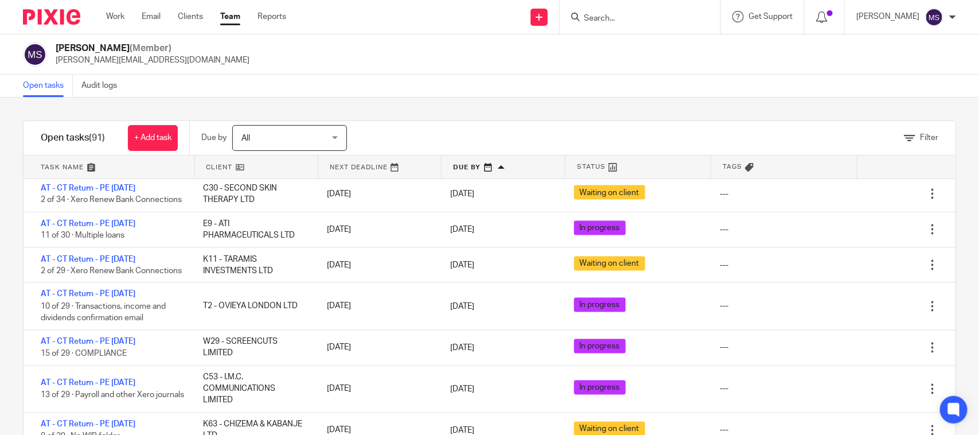
drag, startPoint x: 499, startPoint y: 87, endPoint x: 497, endPoint y: 95, distance: 7.8
click at [499, 87] on div "Open tasks Audit logs" at bounding box center [489, 86] width 979 height 23
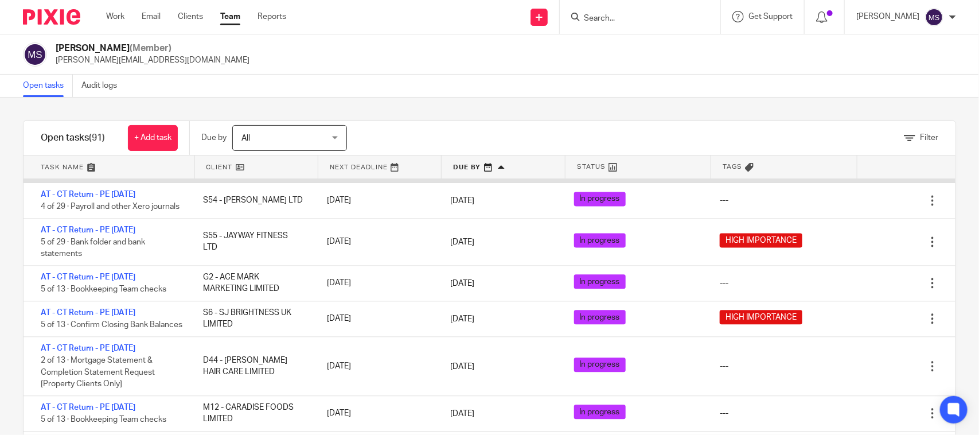
scroll to position [1153, 0]
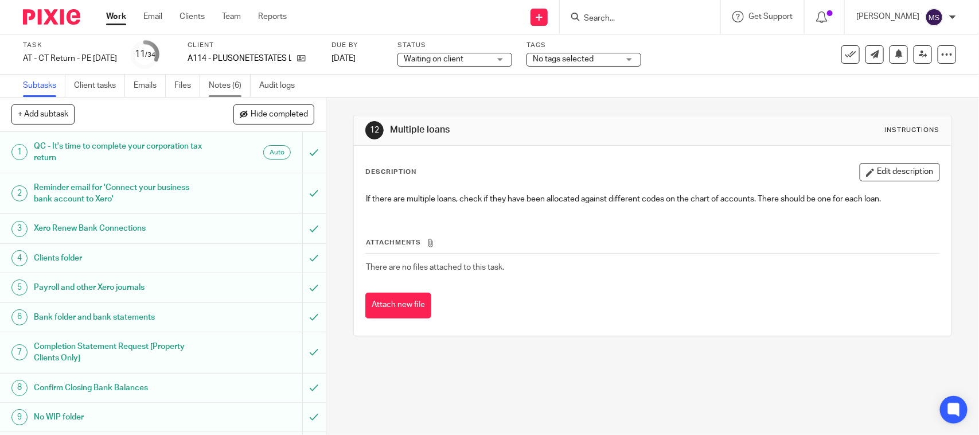
click at [212, 89] on link "Notes (6)" at bounding box center [230, 86] width 42 height 22
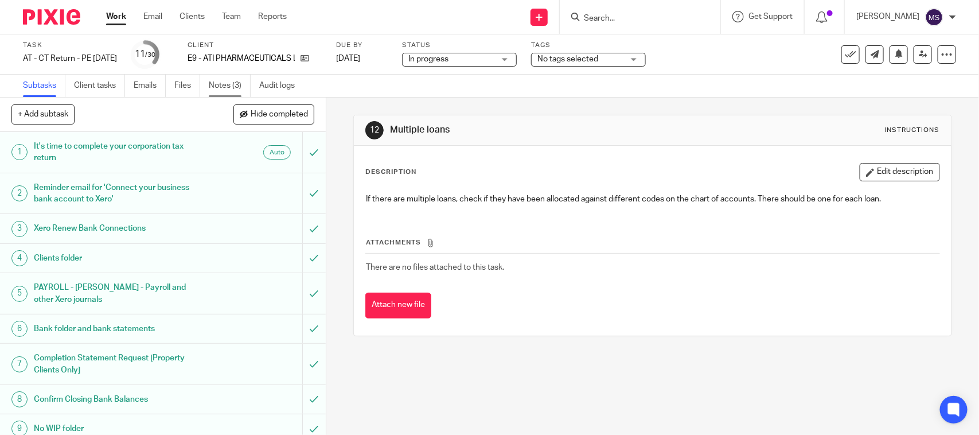
click at [236, 81] on link "Notes (3)" at bounding box center [230, 86] width 42 height 22
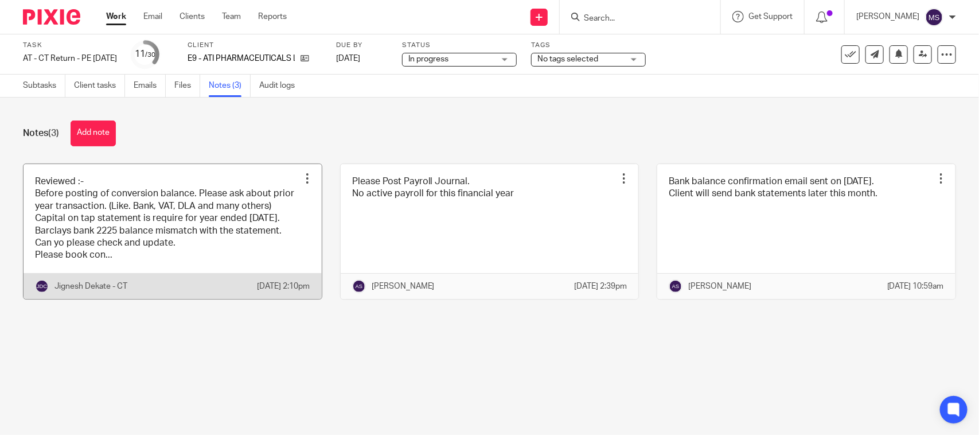
click at [235, 277] on link at bounding box center [173, 231] width 298 height 135
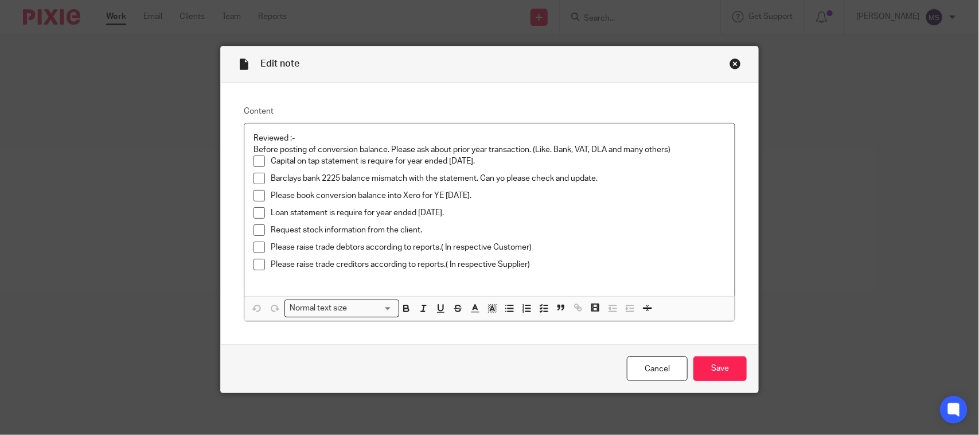
click at [731, 61] on div "Close this dialog window" at bounding box center [735, 63] width 11 height 11
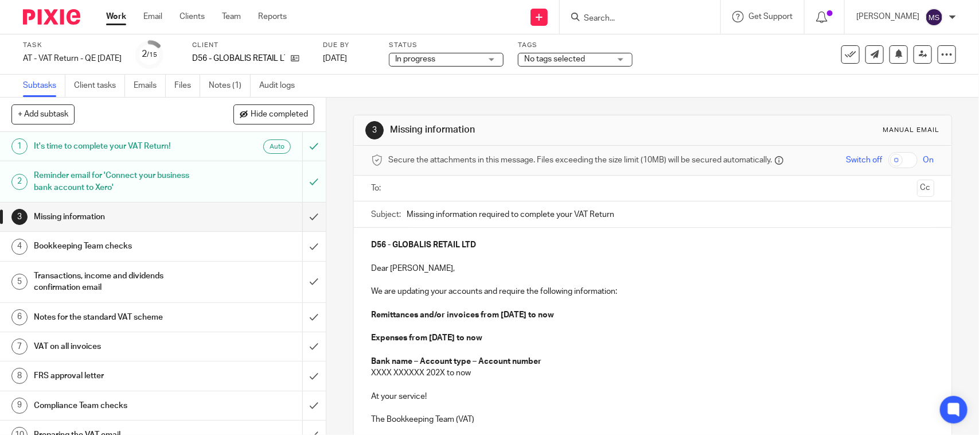
click at [503, 96] on div "Subtasks Client tasks Emails Files Notes (1) Audit logs" at bounding box center [489, 86] width 979 height 23
click at [453, 99] on div "3 Missing information Manual email Secure the attachments in this message. File…" at bounding box center [652, 317] width 598 height 439
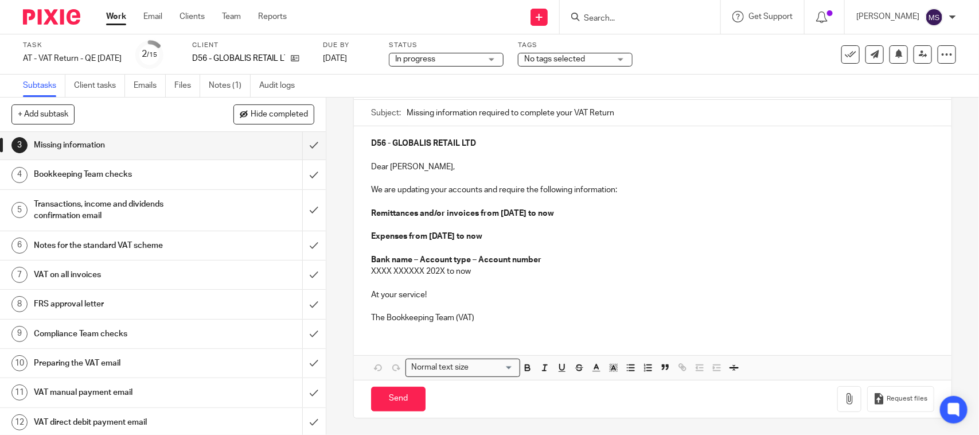
scroll to position [103, 0]
click at [695, 61] on div "Task AT - VAT Return - QE 30-09-2025 Save AT - VAT Return - QE 30-09-2025 2 /15…" at bounding box center [412, 55] width 778 height 28
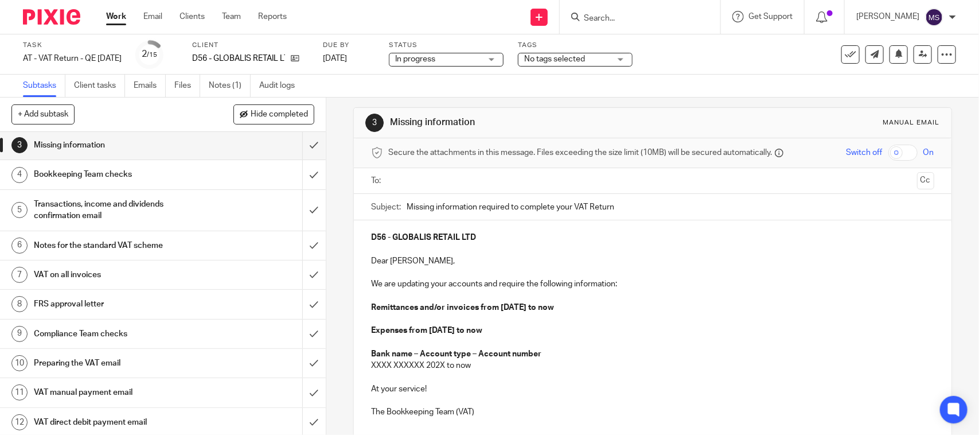
scroll to position [0, 0]
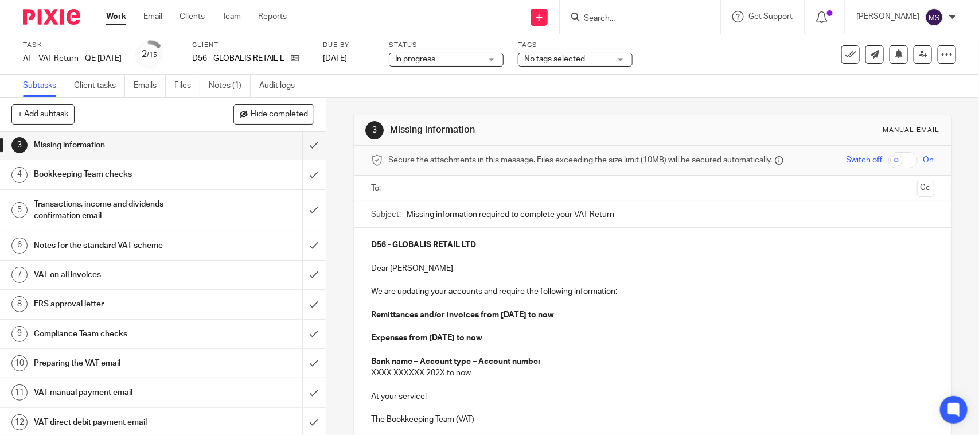
click at [597, 101] on div "3 Missing information Manual email Secure the attachments in this message. File…" at bounding box center [652, 317] width 598 height 439
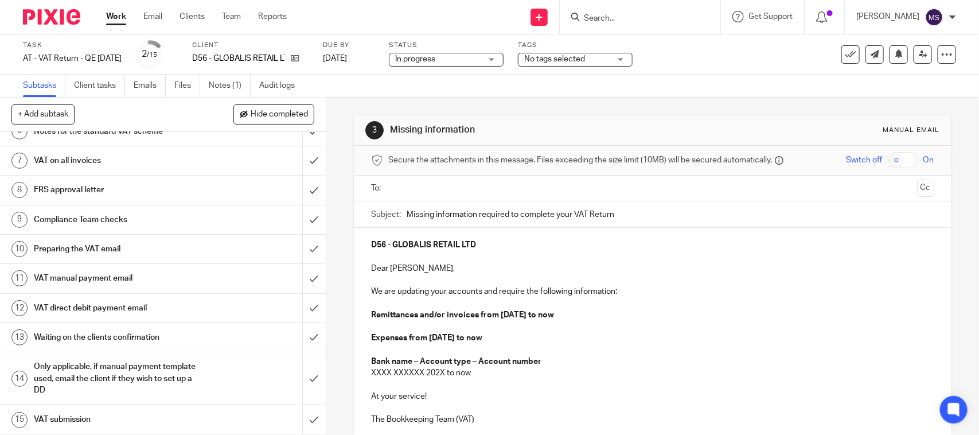
click at [556, 89] on div "Subtasks Client tasks Emails Files Notes (1) Audit logs" at bounding box center [489, 86] width 979 height 23
click at [687, 92] on div "Subtasks Client tasks Emails Files Notes (1) Audit logs" at bounding box center [489, 86] width 979 height 23
click at [563, 102] on div "3 Missing information Manual email Secure the attachments in this message. File…" at bounding box center [652, 317] width 598 height 439
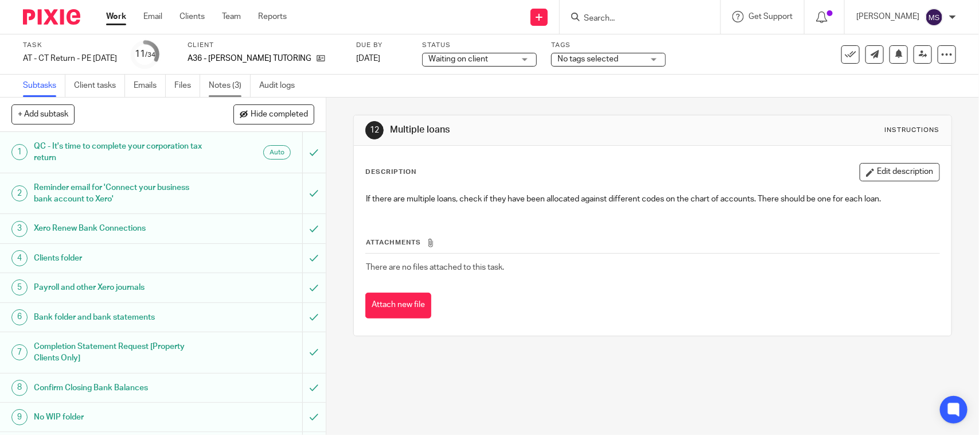
click at [224, 90] on link "Notes (3)" at bounding box center [230, 86] width 42 height 22
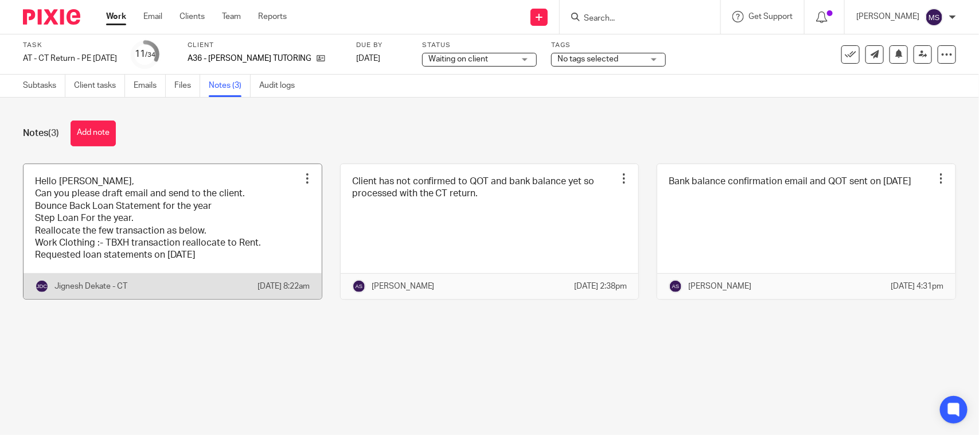
click at [76, 247] on link at bounding box center [173, 231] width 298 height 135
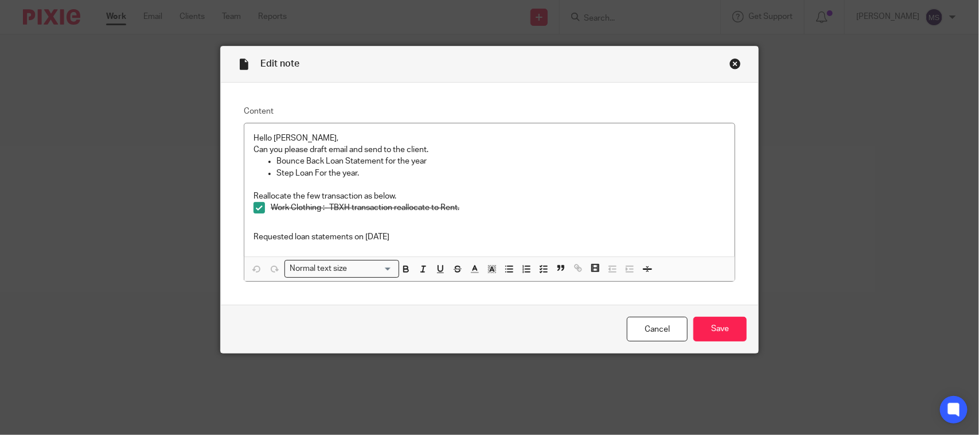
click at [732, 56] on div "Edit note" at bounding box center [490, 64] width 538 height 36
click at [731, 61] on div "Close this dialog window" at bounding box center [735, 63] width 11 height 11
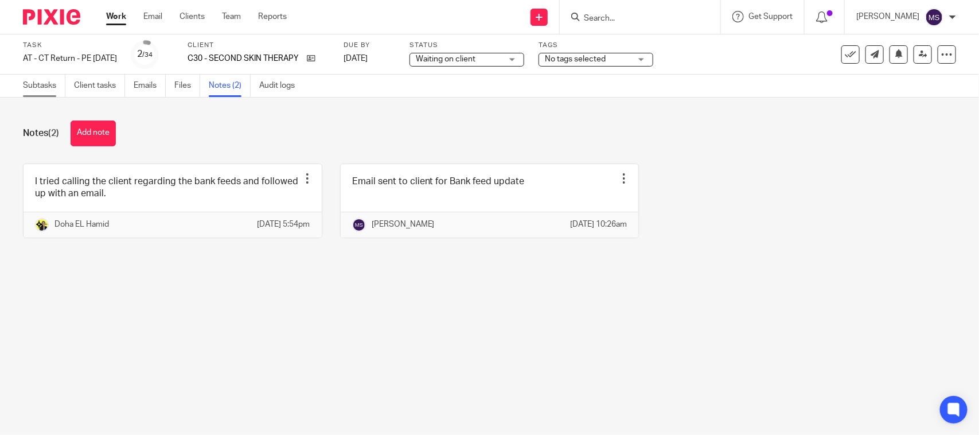
click at [39, 83] on link "Subtasks" at bounding box center [44, 86] width 42 height 22
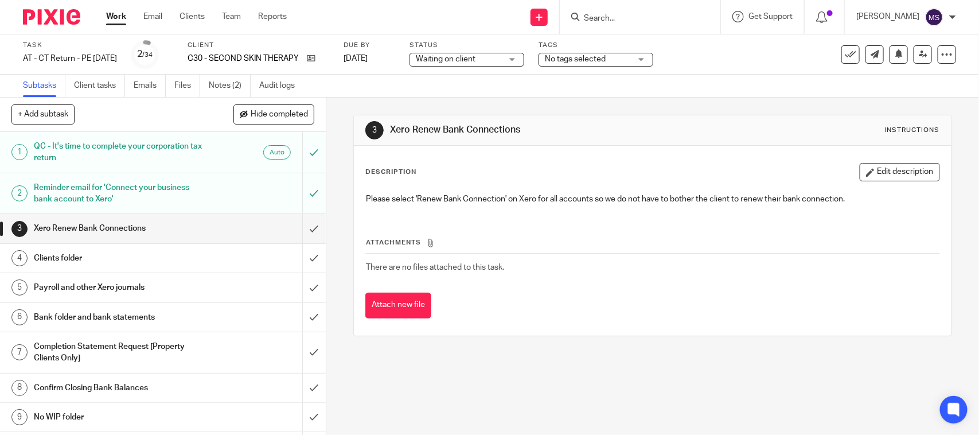
click at [99, 287] on h1 "Payroll and other Xero journals" at bounding box center [120, 287] width 172 height 17
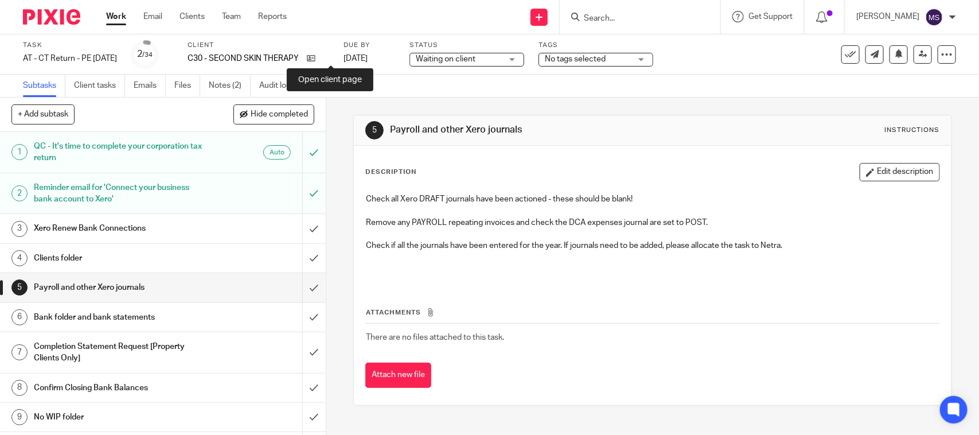
drag, startPoint x: 331, startPoint y: 56, endPoint x: 493, endPoint y: 7, distance: 169.5
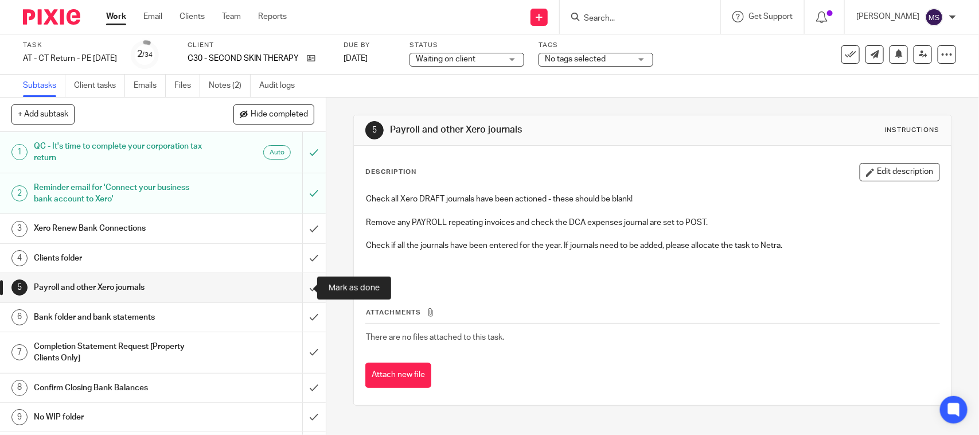
click at [295, 283] on input "submit" at bounding box center [163, 287] width 326 height 29
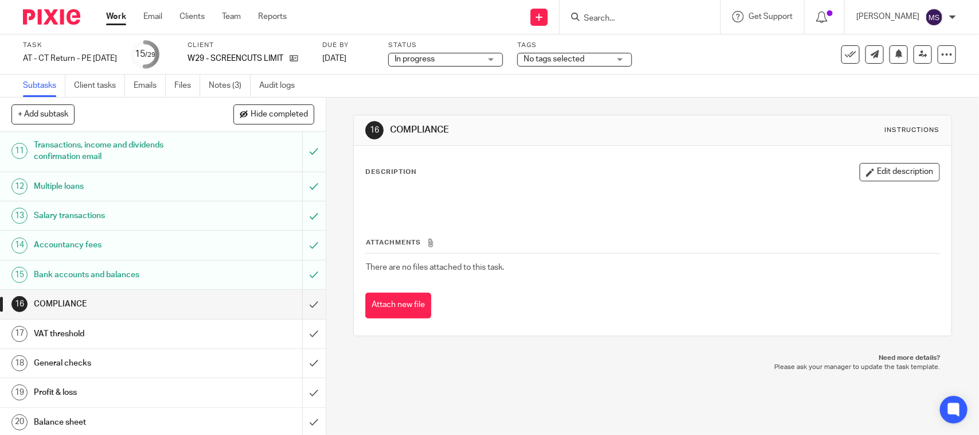
scroll to position [359, 0]
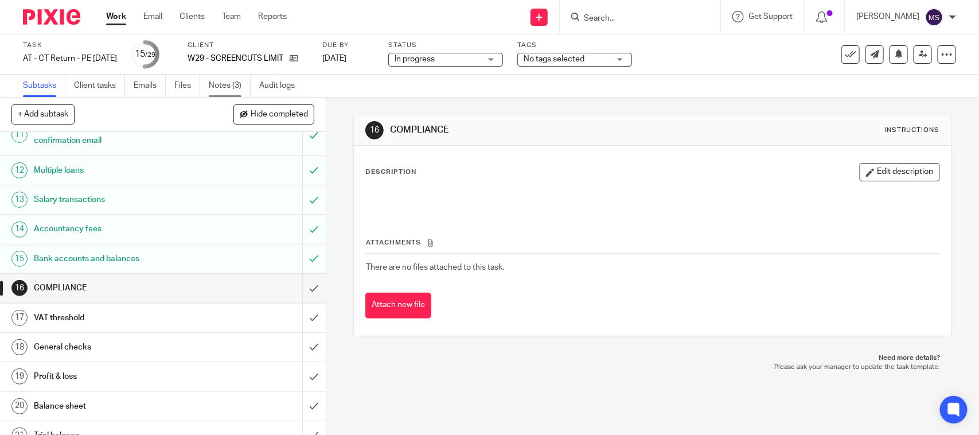
click at [239, 76] on link "Notes (3)" at bounding box center [230, 86] width 42 height 22
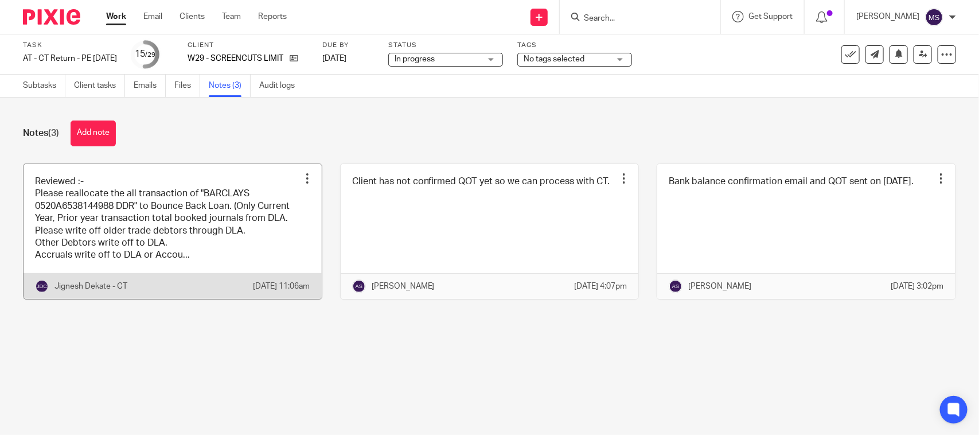
click at [129, 242] on link at bounding box center [173, 231] width 298 height 135
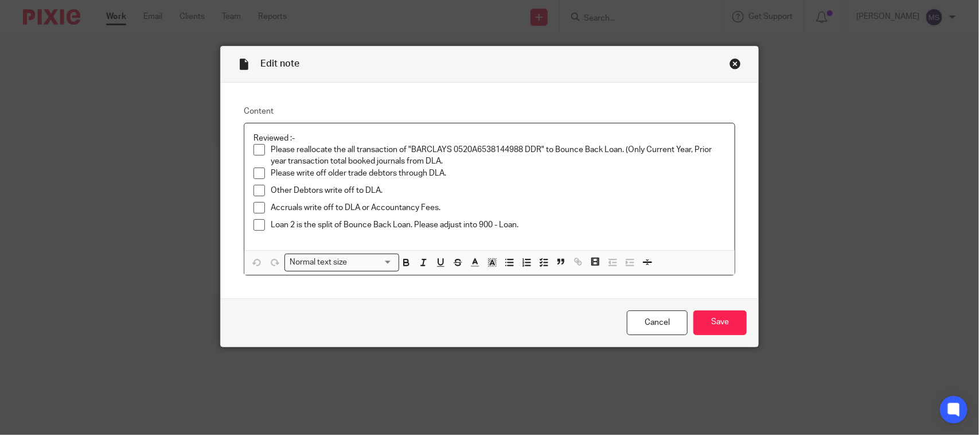
click at [730, 63] on div "Close this dialog window" at bounding box center [735, 63] width 11 height 11
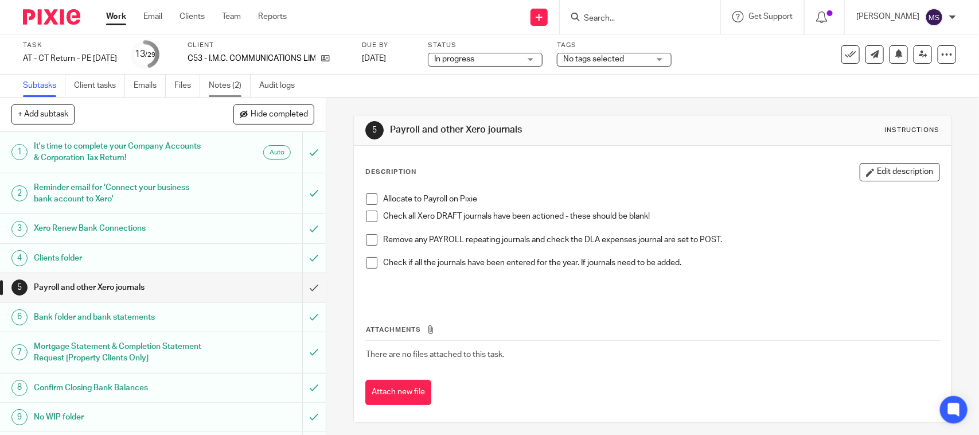
click at [219, 87] on link "Notes (2)" at bounding box center [230, 86] width 42 height 22
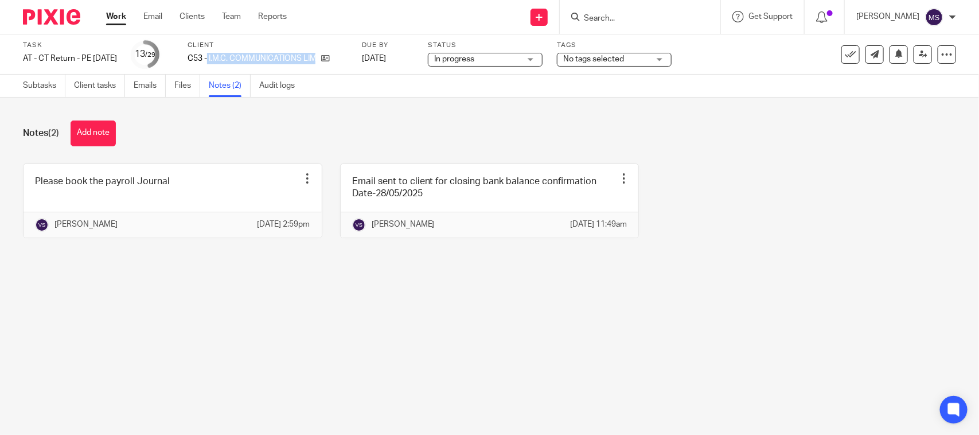
drag, startPoint x: 227, startPoint y: 58, endPoint x: 356, endPoint y: 58, distance: 128.5
click at [348, 58] on div "C53 - I.M.C. COMMUNICATIONS LIMITED" at bounding box center [268, 58] width 160 height 11
copy div "I.M.C. COMMUNICATIONS LIMITED"
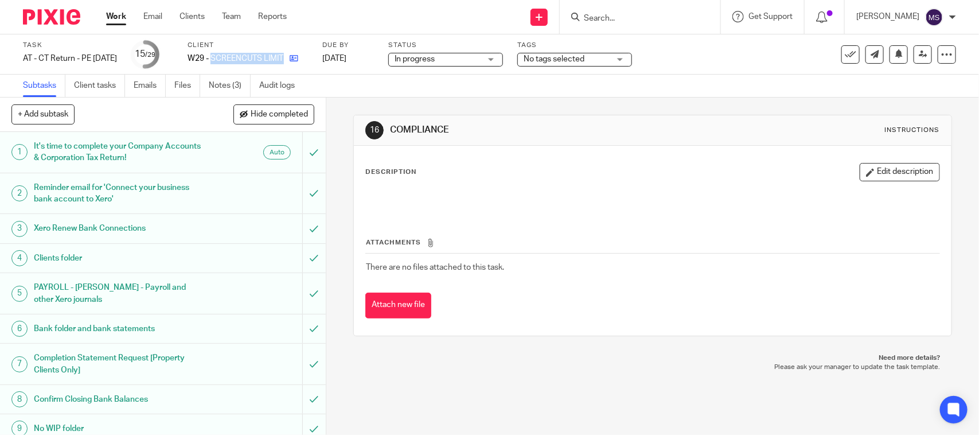
drag, startPoint x: 230, startPoint y: 57, endPoint x: 319, endPoint y: 64, distance: 89.1
click at [308, 64] on div "W29 - SCREENCUTS LIMITED" at bounding box center [248, 58] width 120 height 11
copy div "SCREENCUTS LIMITED"
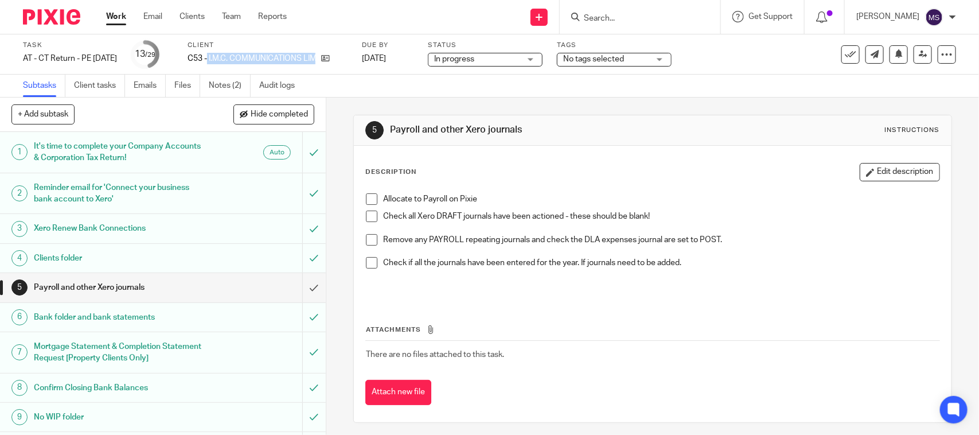
drag, startPoint x: 227, startPoint y: 55, endPoint x: 340, endPoint y: 72, distance: 114.3
click at [340, 72] on div "Task AT - CT Return - PE [DATE] Save AT - CT Return - PE [DATE] 13 /29 Client C…" at bounding box center [489, 54] width 979 height 40
copy div "I.M.C. COMMUNICATIONS LIMITED"
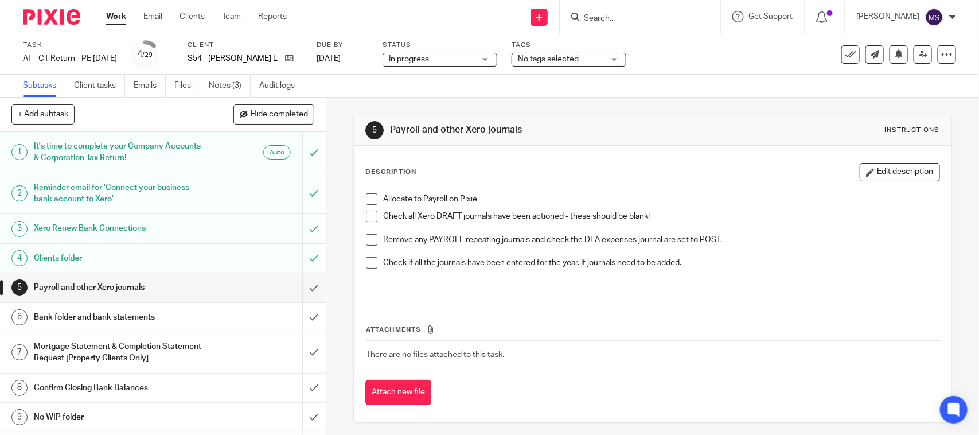
drag, startPoint x: 224, startPoint y: 91, endPoint x: 209, endPoint y: 134, distance: 45.4
click at [224, 91] on link "Notes (3)" at bounding box center [230, 86] width 42 height 22
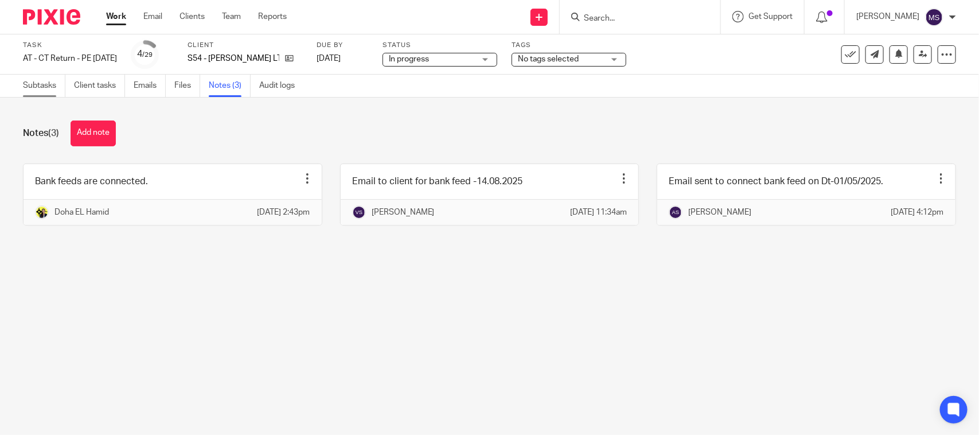
click at [32, 86] on link "Subtasks" at bounding box center [44, 86] width 42 height 22
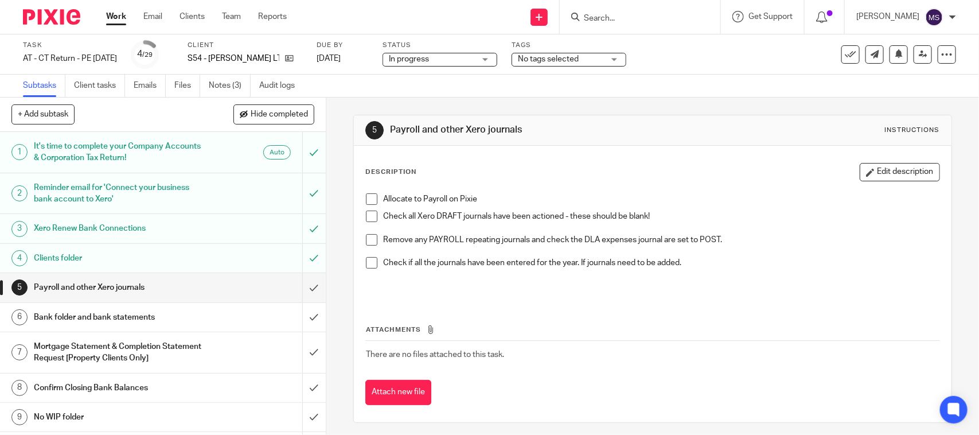
click at [366, 196] on span at bounding box center [371, 198] width 11 height 11
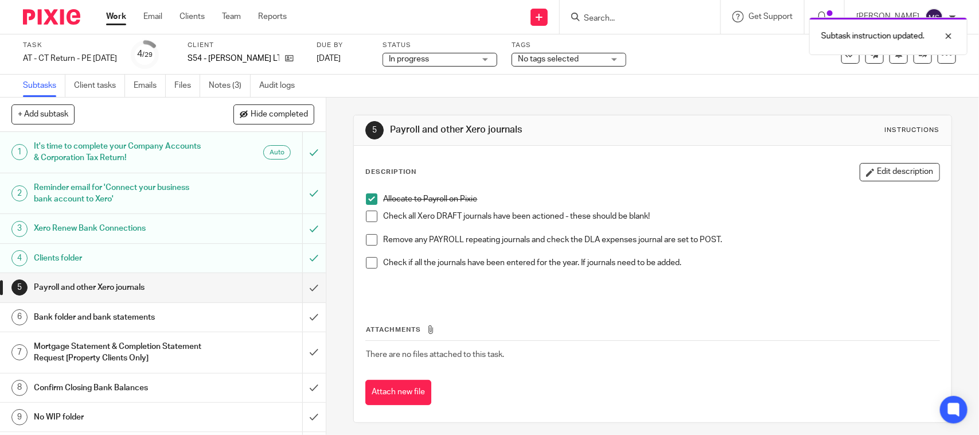
click at [366, 216] on span at bounding box center [371, 216] width 11 height 11
click at [366, 234] on span at bounding box center [371, 239] width 11 height 11
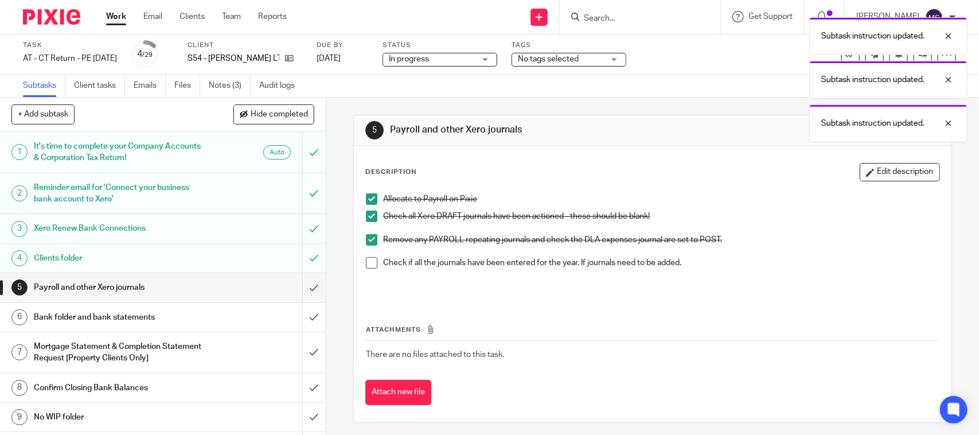
click at [366, 262] on span at bounding box center [371, 262] width 11 height 11
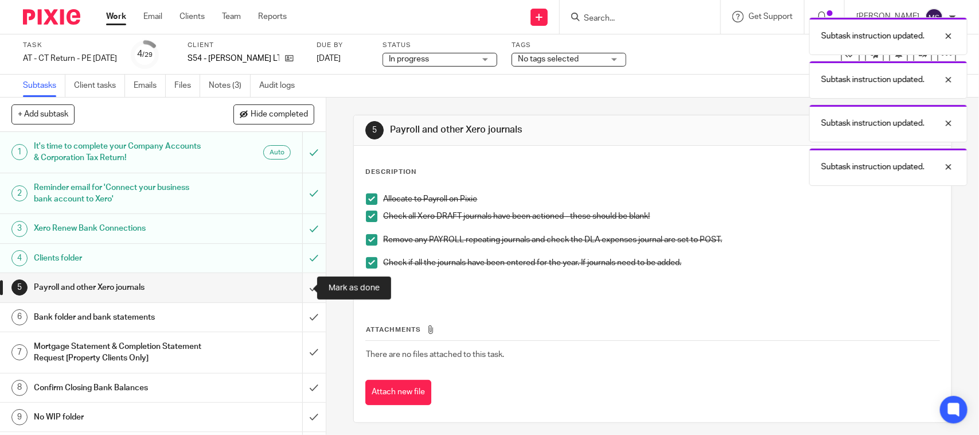
click at [299, 284] on input "submit" at bounding box center [163, 287] width 326 height 29
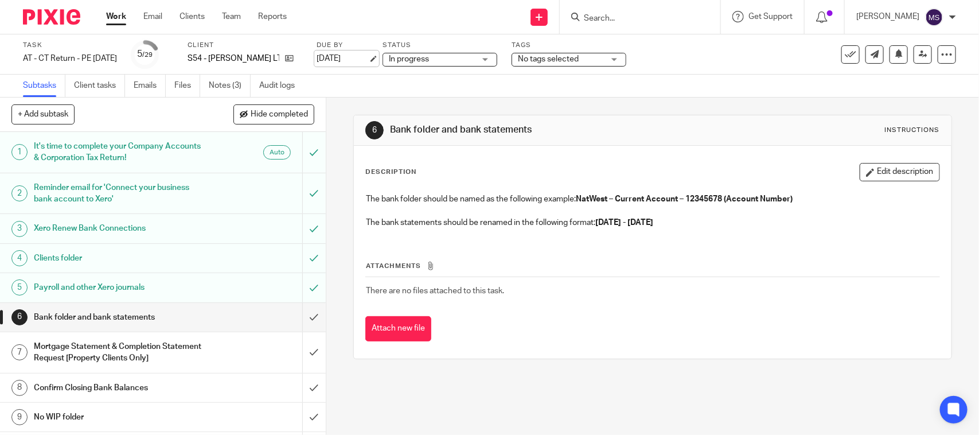
drag, startPoint x: 232, startPoint y: 82, endPoint x: 340, endPoint y: 53, distance: 111.0
drag, startPoint x: 299, startPoint y: 54, endPoint x: 367, endPoint y: 59, distance: 67.8
click at [302, 316] on input "submit" at bounding box center [163, 317] width 326 height 29
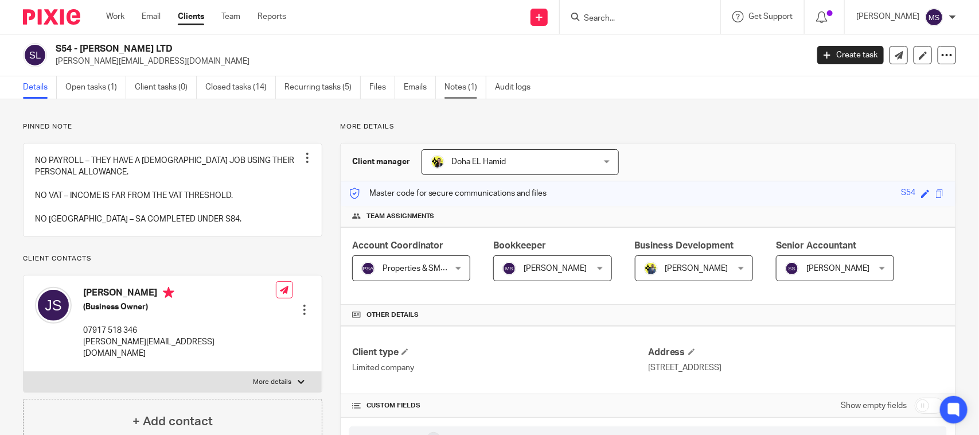
click at [453, 89] on link "Notes (1)" at bounding box center [466, 87] width 42 height 22
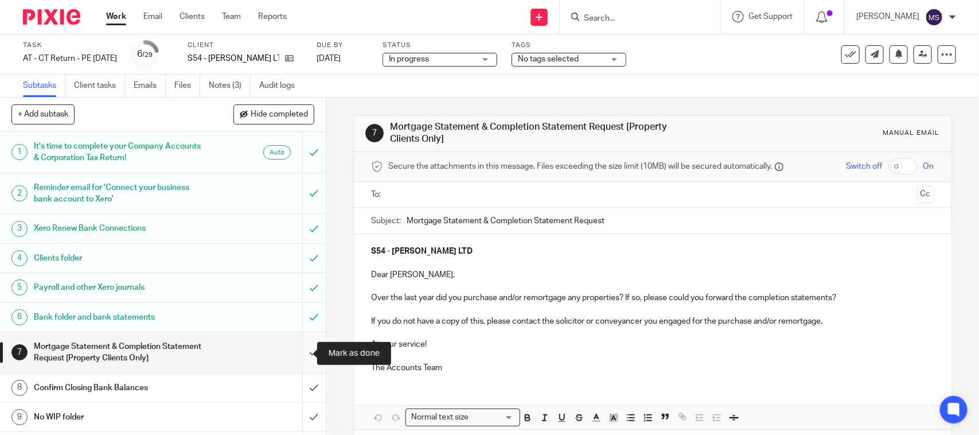
click at [299, 350] on input "submit" at bounding box center [163, 352] width 326 height 41
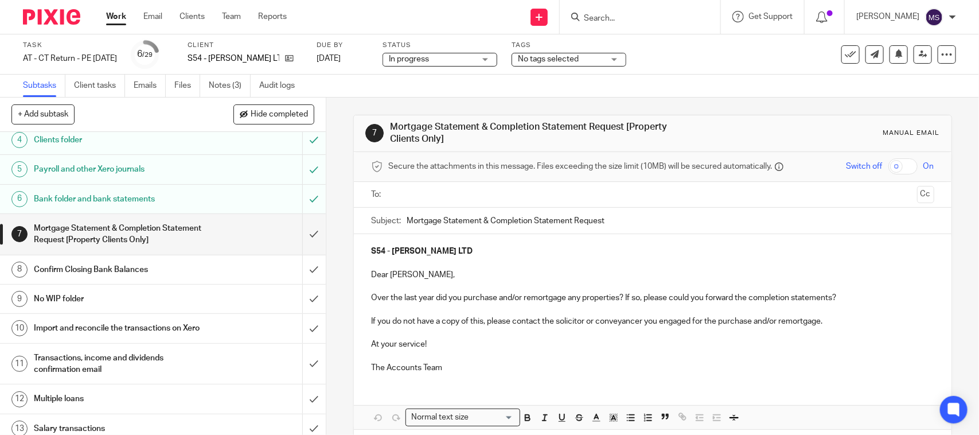
scroll to position [143, 0]
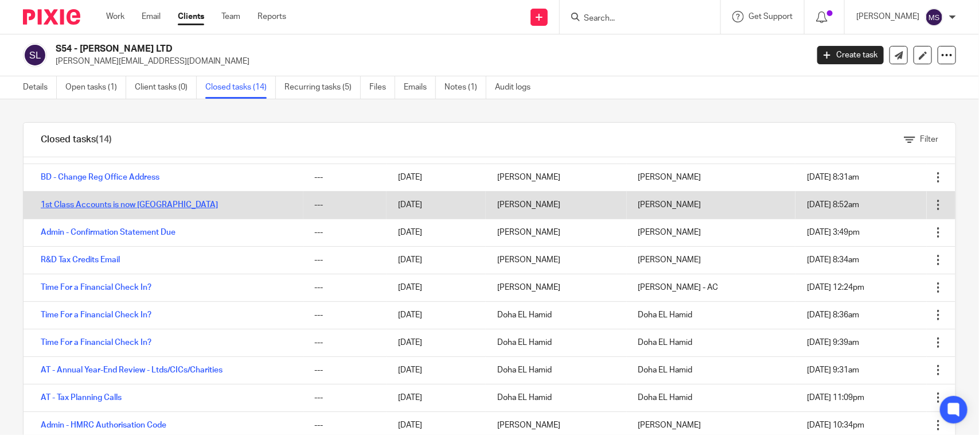
scroll to position [124, 0]
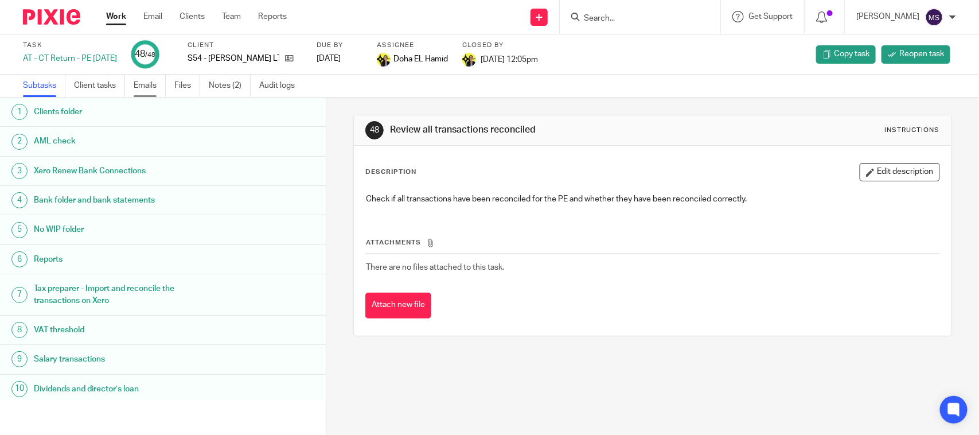
click at [148, 81] on link "Emails" at bounding box center [150, 86] width 32 height 22
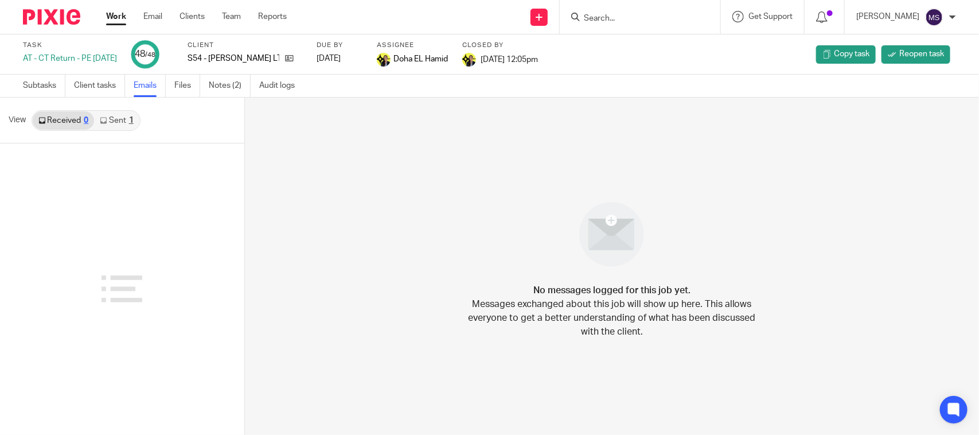
click at [112, 120] on link "Sent 1" at bounding box center [116, 120] width 45 height 18
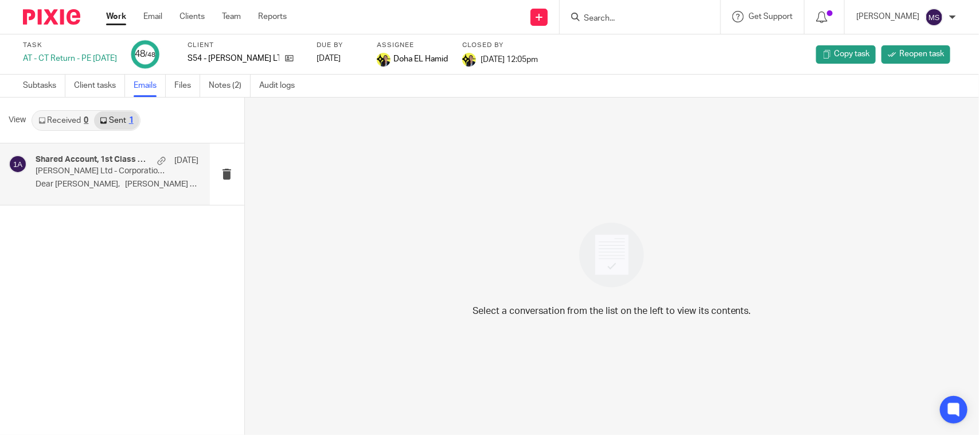
click at [95, 166] on p "[PERSON_NAME] Ltd - Corporation Tax" at bounding box center [101, 171] width 130 height 10
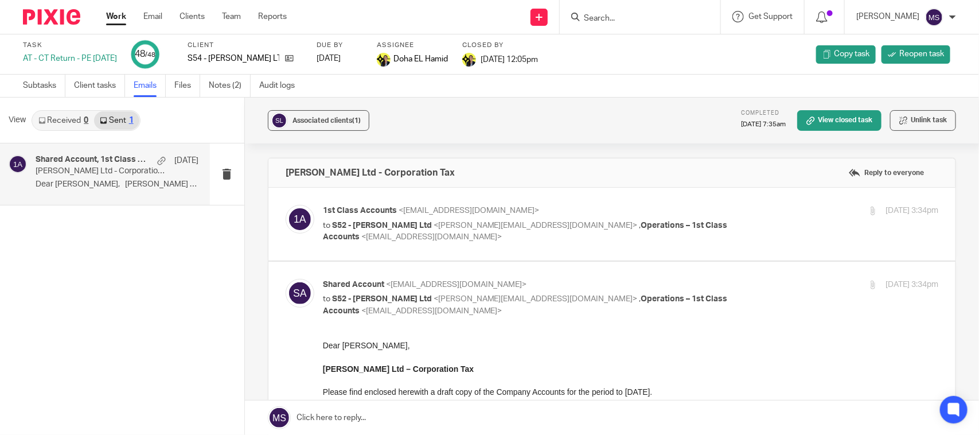
click at [389, 222] on span "S52 - [PERSON_NAME] Ltd" at bounding box center [382, 225] width 100 height 8
checkbox input "true"
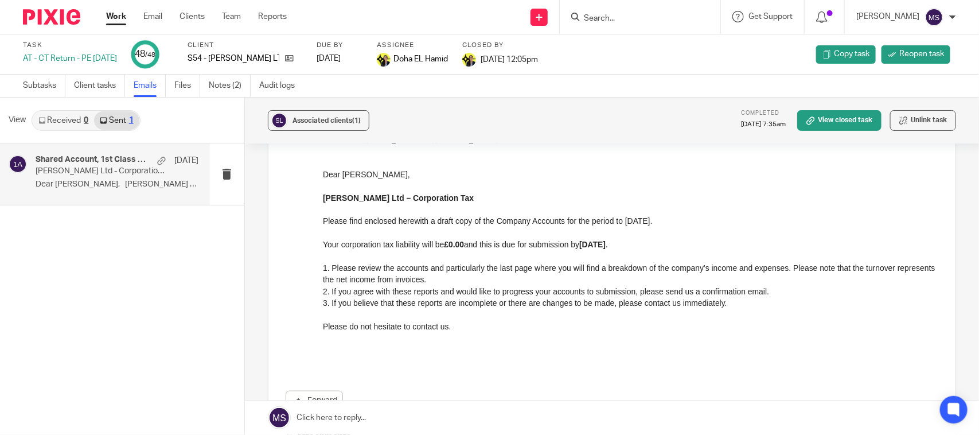
scroll to position [497, 0]
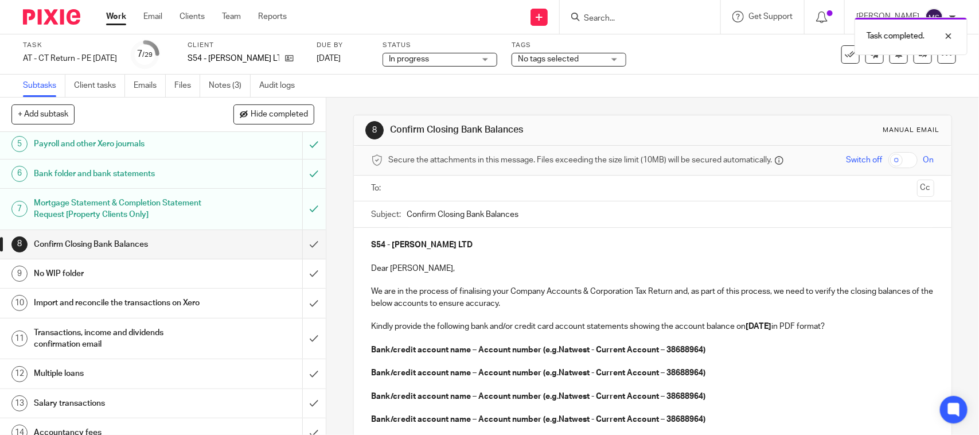
scroll to position [72, 0]
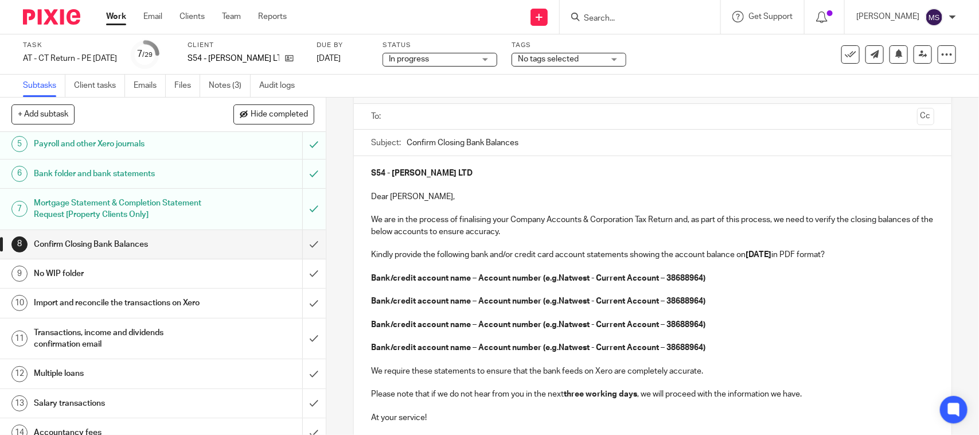
drag, startPoint x: 709, startPoint y: 345, endPoint x: 700, endPoint y: 346, distance: 8.7
click at [700, 346] on p "Bank/credit account name – Account number (e.g.Natwest - Current Account – 3868…" at bounding box center [652, 347] width 563 height 11
click at [702, 348] on p "Bank/credit account name – Account number (e.g.Natwest - Current Account – 3868…" at bounding box center [652, 347] width 563 height 11
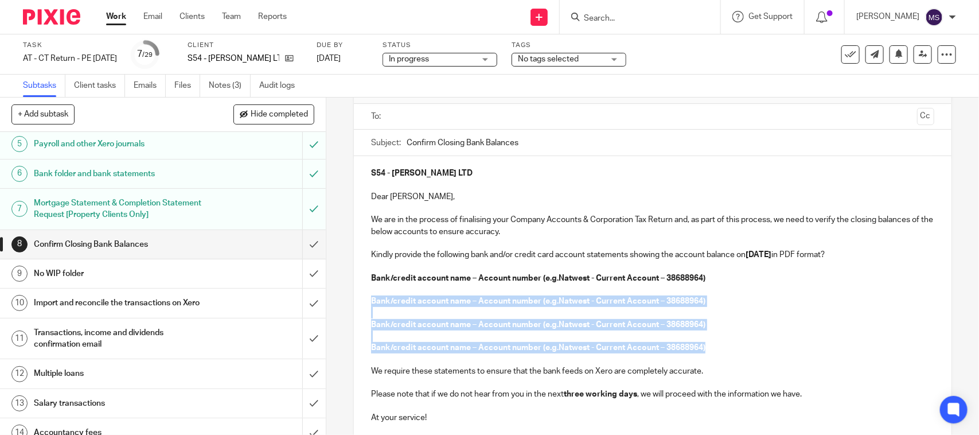
drag, startPoint x: 703, startPoint y: 344, endPoint x: 348, endPoint y: 305, distance: 356.7
click at [348, 305] on div "8 Confirm Closing Bank Balances Manual email Secure the attachments in this mes…" at bounding box center [652, 266] width 653 height 337
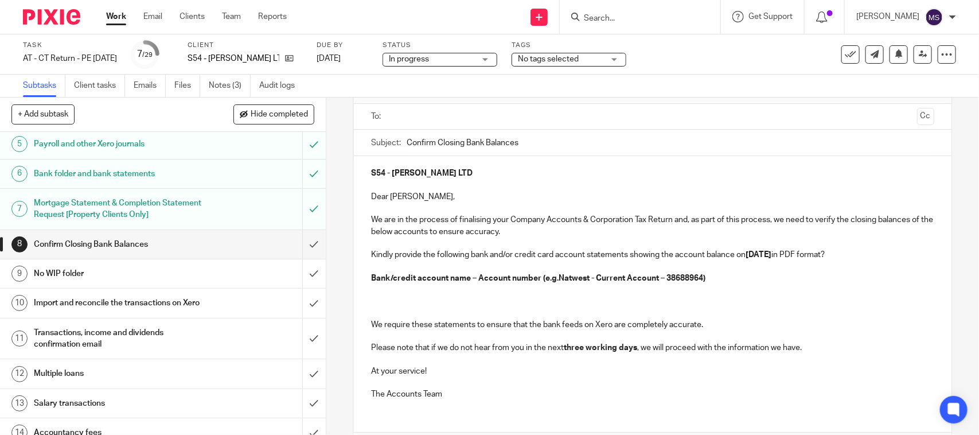
scroll to position [0, 0]
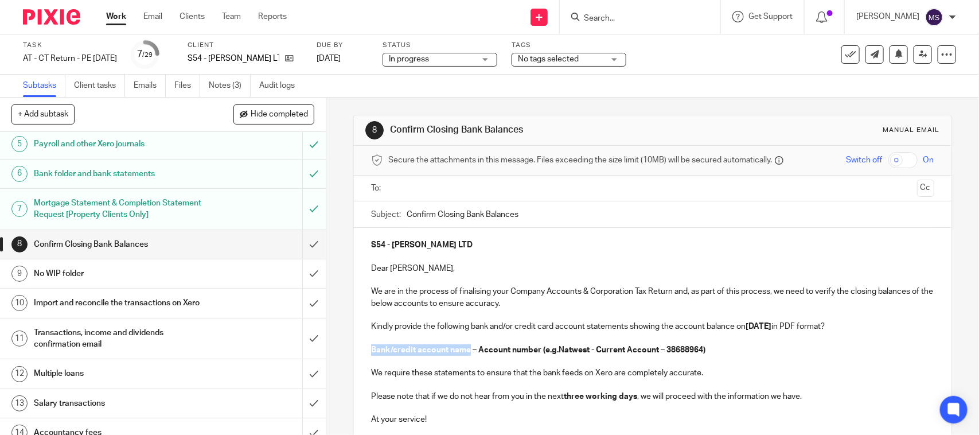
drag, startPoint x: 465, startPoint y: 349, endPoint x: 366, endPoint y: 355, distance: 99.4
click at [366, 355] on div "S54 - JOHN DANDY LTD Dear Jeffrey, We are in the process of finalising your Com…" at bounding box center [652, 342] width 597 height 229
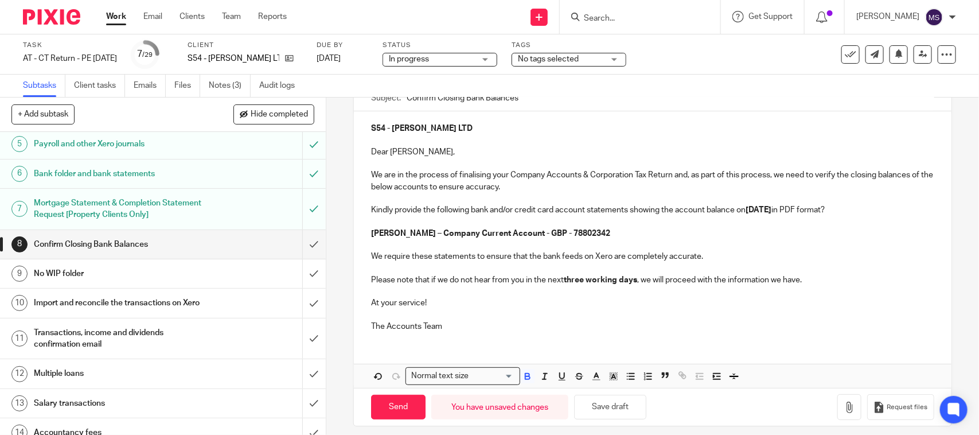
scroll to position [126, 0]
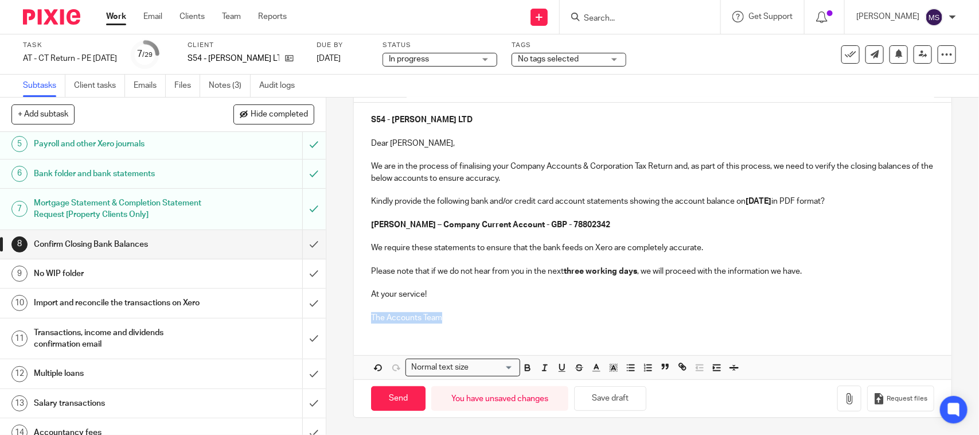
drag, startPoint x: 447, startPoint y: 318, endPoint x: 357, endPoint y: 324, distance: 90.2
click at [357, 324] on div "S54 - JOHN DANDY LTD Dear Jeffrey, We are in the process of finalising your Com…" at bounding box center [652, 217] width 597 height 229
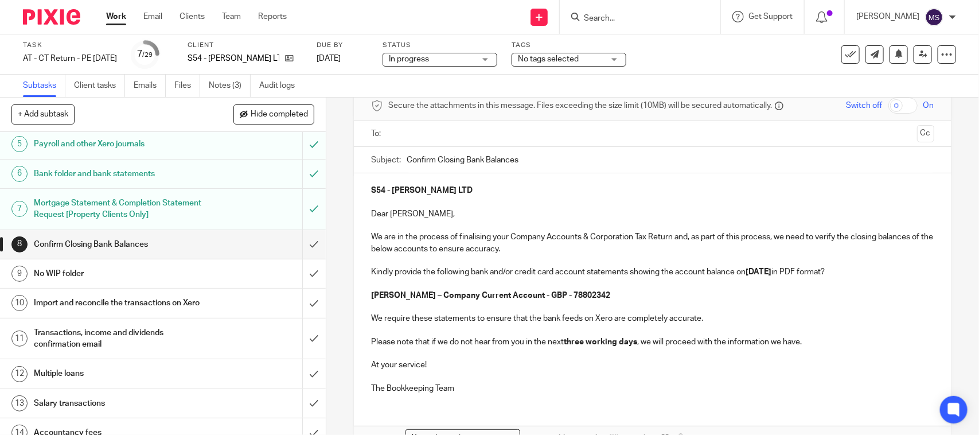
click at [406, 138] on input "text" at bounding box center [652, 133] width 520 height 13
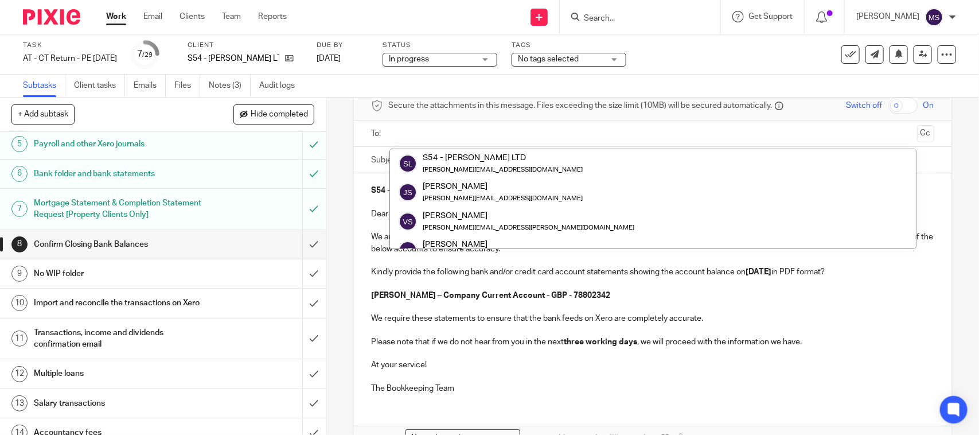
paste input "[PERSON_NAME][EMAIL_ADDRESS][DOMAIN_NAME]"
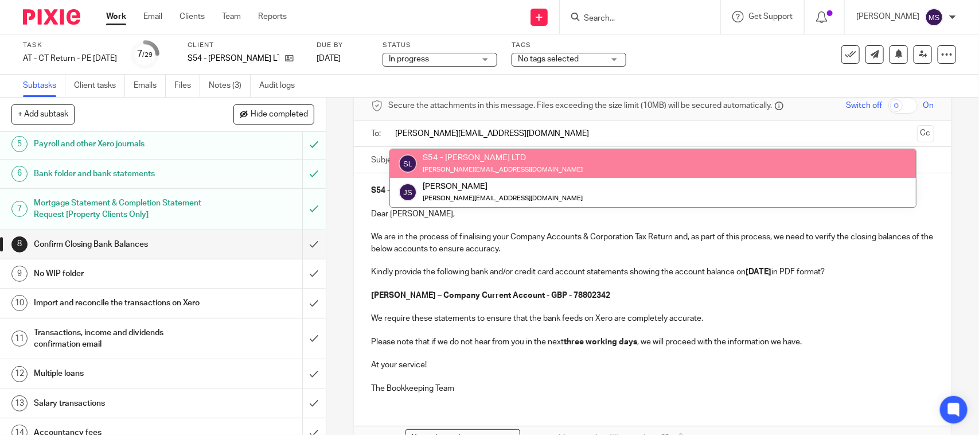
type input "[PERSON_NAME][EMAIL_ADDRESS][DOMAIN_NAME]"
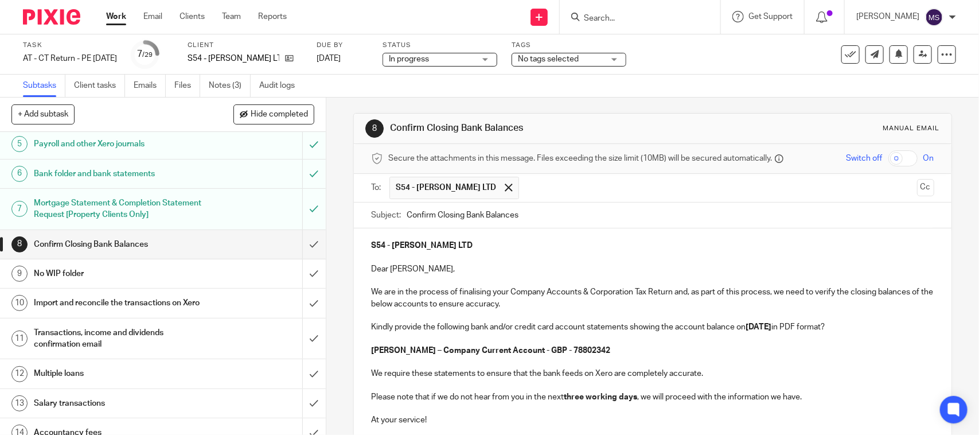
scroll to position [0, 0]
click at [621, 104] on div "8 Confirm Closing Bank Balances Manual email Secure the attachments in this mes…" at bounding box center [652, 330] width 598 height 465
drag, startPoint x: 726, startPoint y: 71, endPoint x: 670, endPoint y: 193, distance: 134.8
click at [726, 71] on div "Task AT - CT Return - PE 30-04-2025 Save AT - CT Return - PE 30-04-2025 7 /29 C…" at bounding box center [489, 54] width 979 height 40
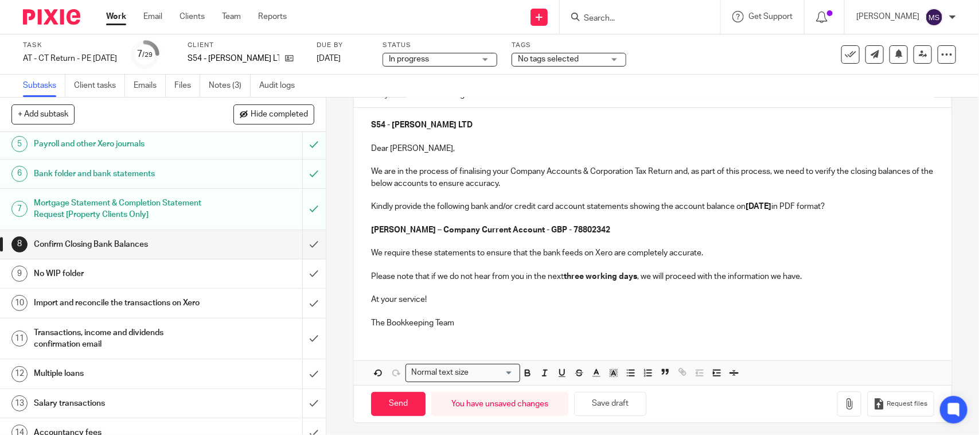
scroll to position [130, 0]
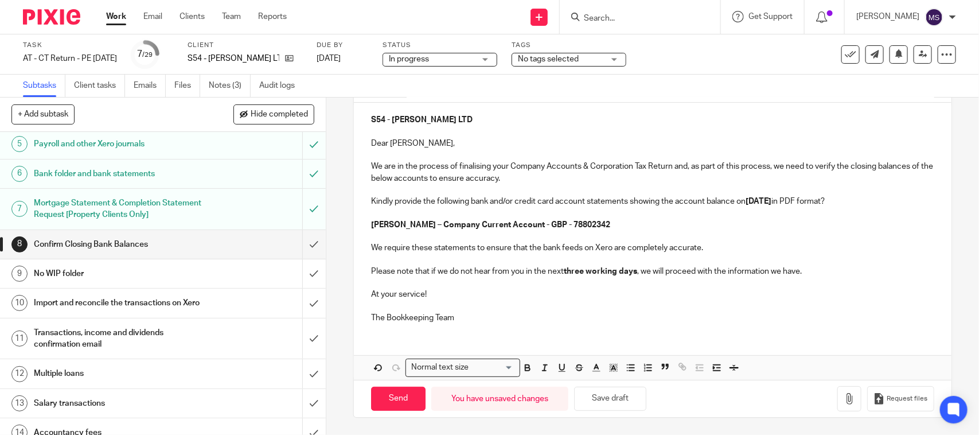
click at [539, 95] on div "Subtasks Client tasks Emails Files Notes (3) Audit logs" at bounding box center [489, 86] width 979 height 23
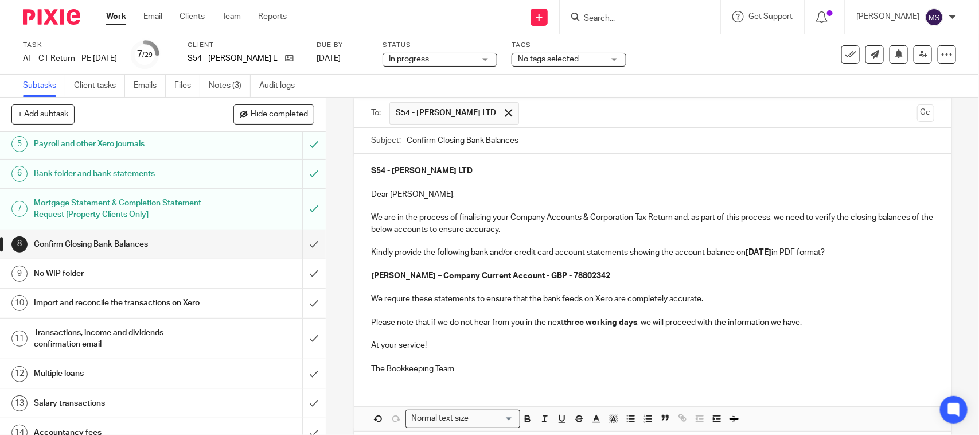
scroll to position [0, 0]
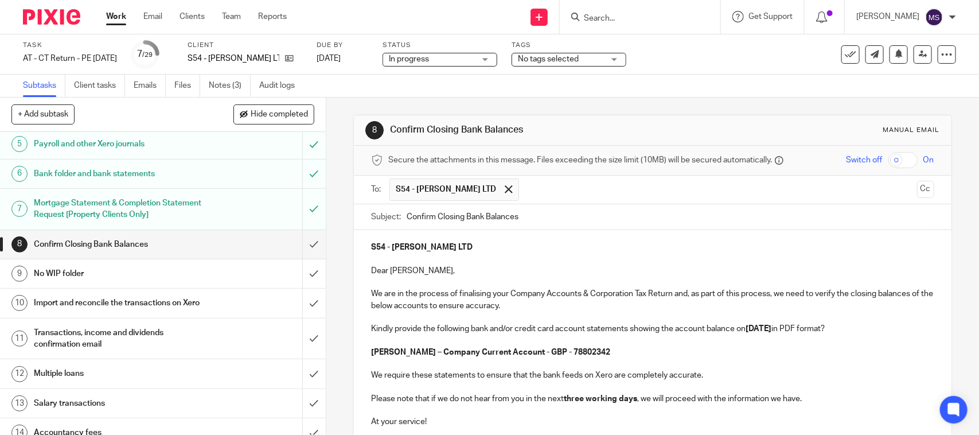
click at [689, 90] on div "Subtasks Client tasks Emails Files Notes (3) Audit logs" at bounding box center [489, 86] width 979 height 23
drag, startPoint x: 470, startPoint y: 83, endPoint x: 432, endPoint y: 99, distance: 41.4
click at [470, 83] on div "Subtasks Client tasks Emails Files Notes (3) Audit logs" at bounding box center [489, 86] width 979 height 23
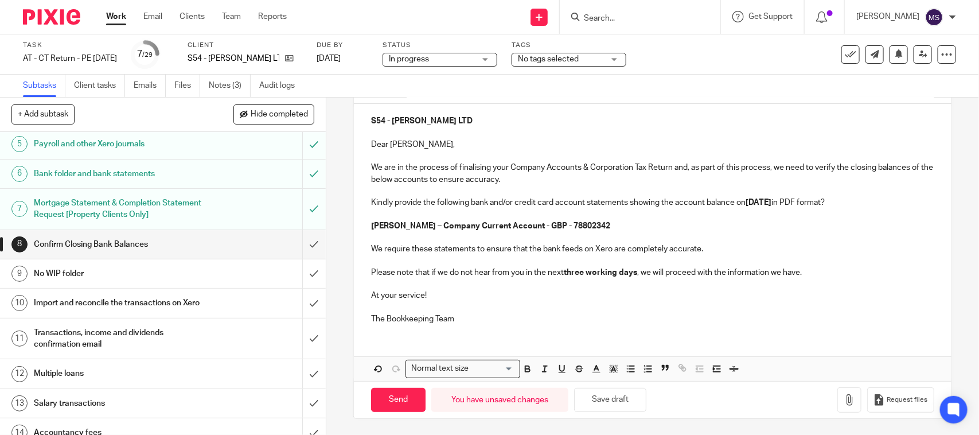
scroll to position [130, 0]
click at [620, 398] on button "Save draft" at bounding box center [610, 399] width 72 height 25
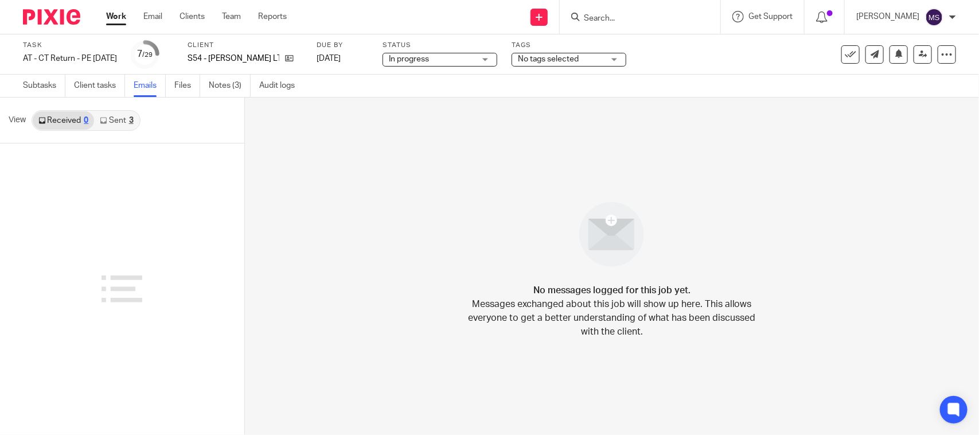
click at [114, 122] on link "Sent 3" at bounding box center [116, 120] width 45 height 18
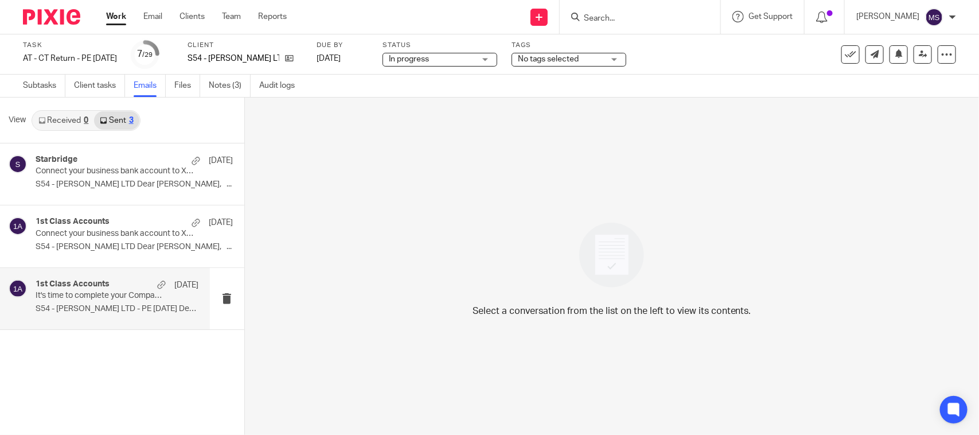
click at [87, 294] on p "It's time to complete your Company Accounts & Corporation Tax Return!" at bounding box center [101, 296] width 130 height 10
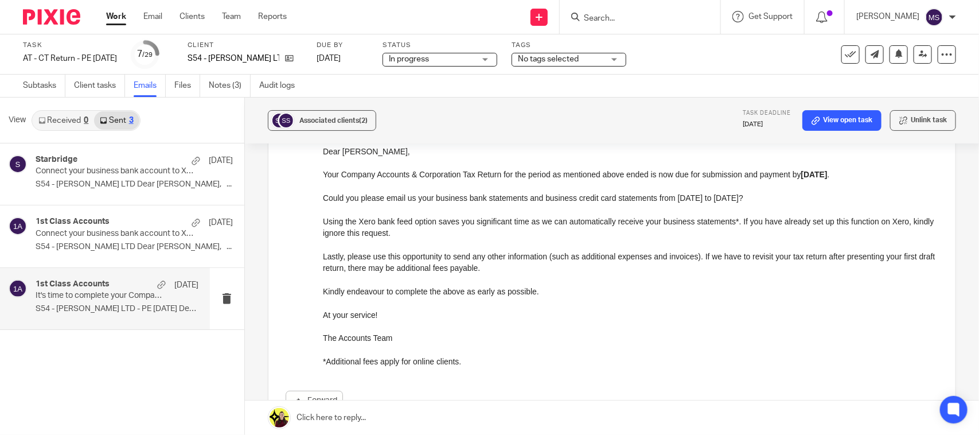
scroll to position [143, 0]
click at [84, 237] on p "Connect your business bank account to Xero" at bounding box center [101, 234] width 130 height 10
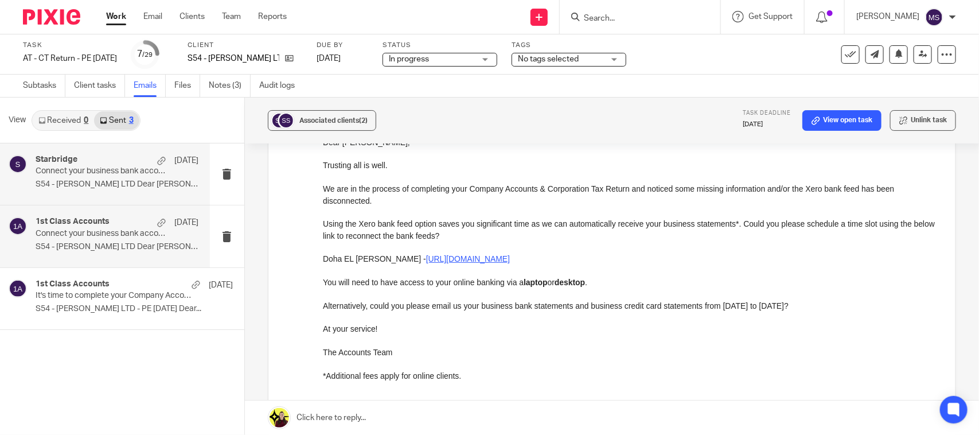
click at [84, 178] on div "Starbridge 14 Aug Connect your business bank account to Xero S54 - JOHN DANDY L…" at bounding box center [117, 174] width 163 height 38
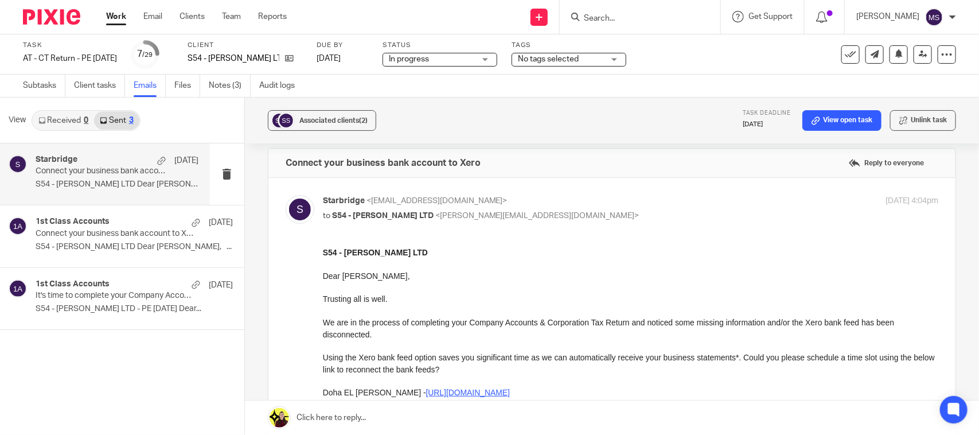
scroll to position [0, 0]
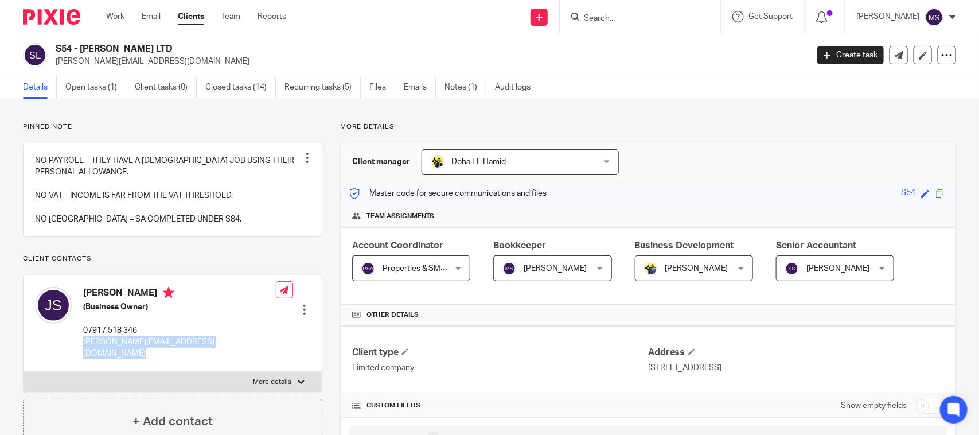
drag, startPoint x: 81, startPoint y: 353, endPoint x: 228, endPoint y: 361, distance: 146.5
click at [228, 361] on div "[PERSON_NAME] (Business Owner) 07917 518 346 [PERSON_NAME][EMAIL_ADDRESS][DOMAI…" at bounding box center [173, 323] width 298 height 96
copy div "[PERSON_NAME][EMAIL_ADDRESS][DOMAIN_NAME]"
click at [504, 130] on p "More details" at bounding box center [648, 126] width 616 height 9
drag, startPoint x: 562, startPoint y: 110, endPoint x: 394, endPoint y: 163, distance: 176.9
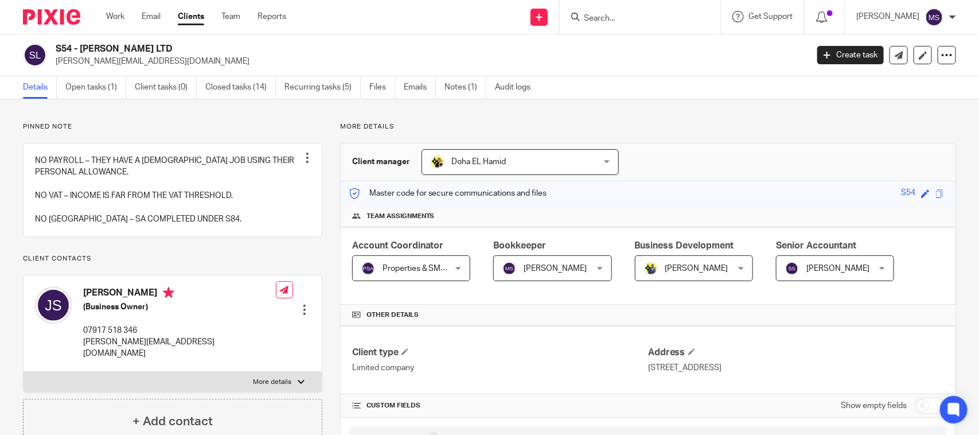
drag, startPoint x: 560, startPoint y: 109, endPoint x: 560, endPoint y: 115, distance: 6.3
click at [700, 122] on p "More details" at bounding box center [648, 126] width 616 height 9
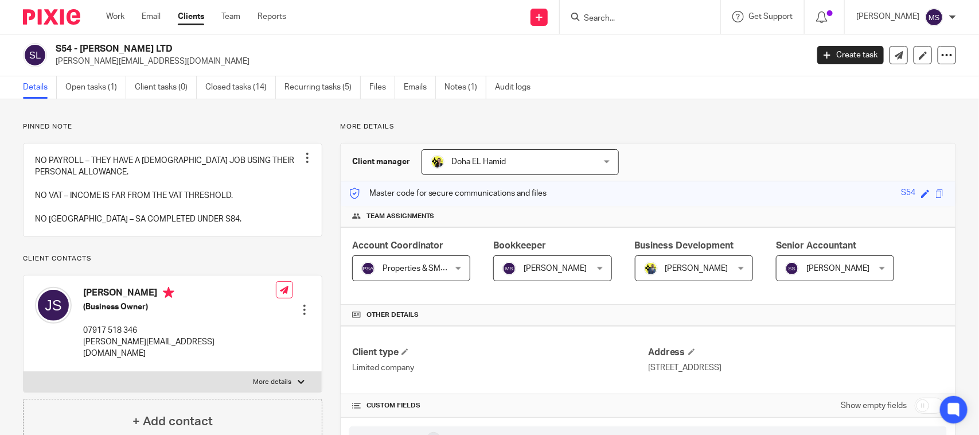
drag, startPoint x: 390, startPoint y: 42, endPoint x: 336, endPoint y: 127, distance: 101.1
click at [390, 42] on div "S54 - [PERSON_NAME] LTD [PERSON_NAME][EMAIL_ADDRESS][DOMAIN_NAME] Create task U…" at bounding box center [489, 55] width 979 height 42
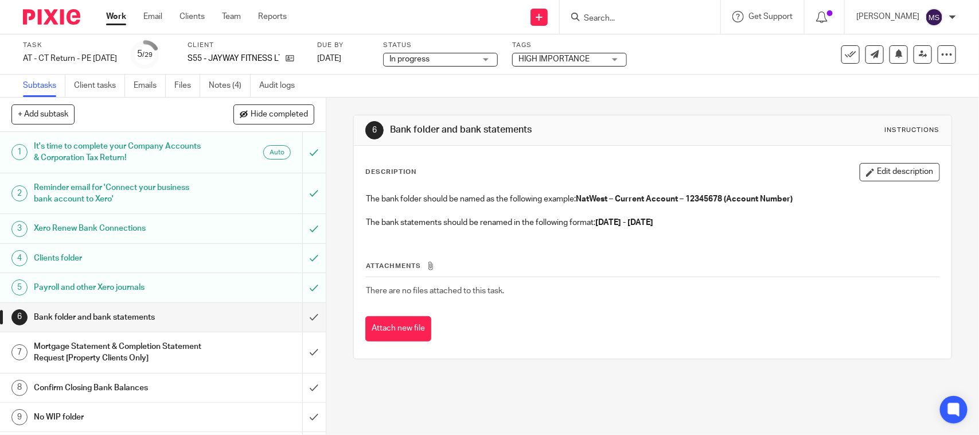
click at [388, 96] on div "Subtasks Client tasks Emails Files Notes (4) Audit logs" at bounding box center [489, 86] width 979 height 23
drag, startPoint x: 500, startPoint y: 83, endPoint x: 499, endPoint y: 96, distance: 12.7
click at [500, 83] on div "Subtasks Client tasks Emails Files Notes (4) Audit logs" at bounding box center [489, 86] width 979 height 23
click at [597, 90] on div "Subtasks Client tasks Emails Files Notes (4) Audit logs" at bounding box center [489, 86] width 979 height 23
click at [443, 400] on div "6 Bank folder and bank statements Instructions Description Edit description The…" at bounding box center [652, 266] width 653 height 337
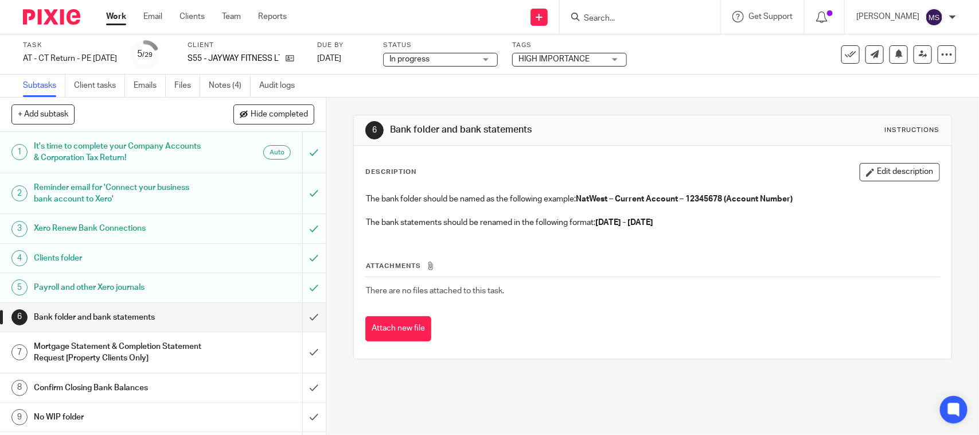
click at [637, 99] on div "6 Bank folder and bank statements Instructions Description Edit description The…" at bounding box center [652, 237] width 598 height 279
drag, startPoint x: 589, startPoint y: 106, endPoint x: 618, endPoint y: 173, distance: 72.7
click at [589, 106] on div "6 Bank folder and bank statements Instructions Description Edit description The…" at bounding box center [652, 237] width 598 height 279
